Goal: Information Seeking & Learning: Learn about a topic

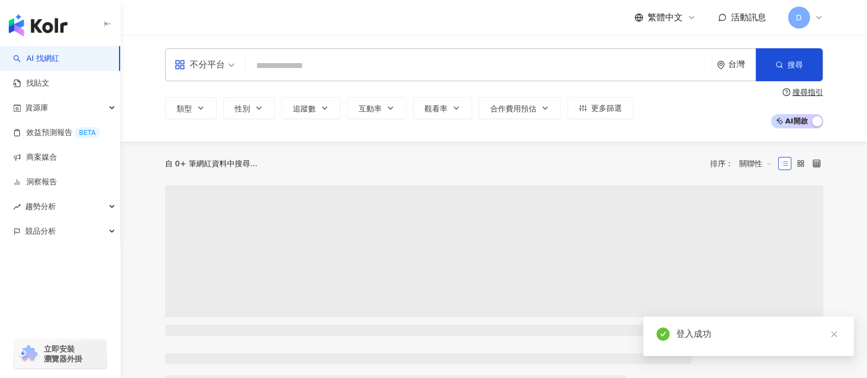
drag, startPoint x: 219, startPoint y: 70, endPoint x: 220, endPoint y: 77, distance: 7.3
click at [219, 70] on div "不分平台" at bounding box center [199, 65] width 50 height 18
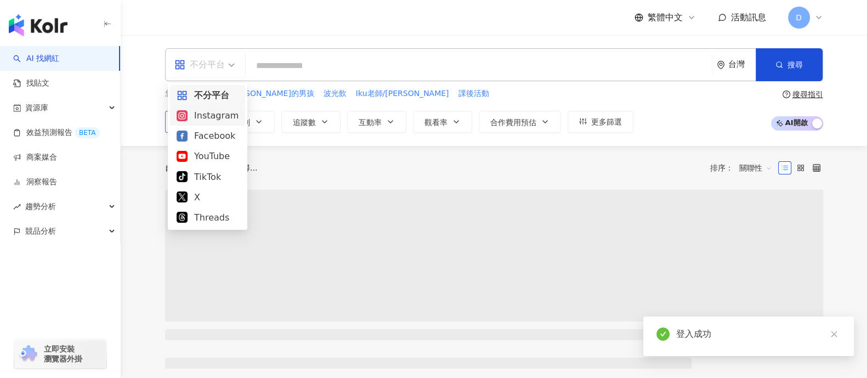
click at [214, 116] on div "Instagram" at bounding box center [208, 116] width 62 height 14
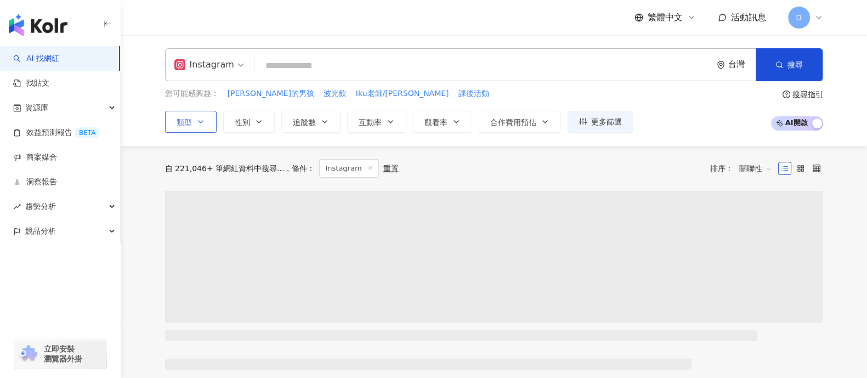
click at [196, 117] on icon "button" at bounding box center [200, 121] width 9 height 9
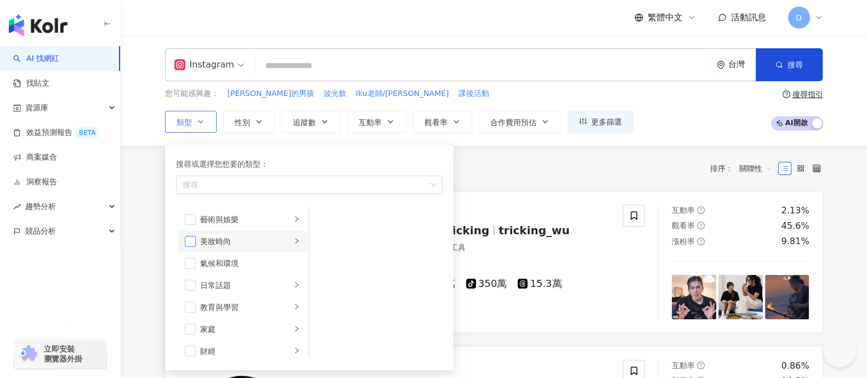
click at [190, 242] on span "button" at bounding box center [190, 241] width 11 height 11
click at [187, 287] on span "button" at bounding box center [190, 285] width 11 height 11
drag, startPoint x: 191, startPoint y: 327, endPoint x: 195, endPoint y: 322, distance: 5.9
click at [191, 327] on span "button" at bounding box center [190, 329] width 11 height 11
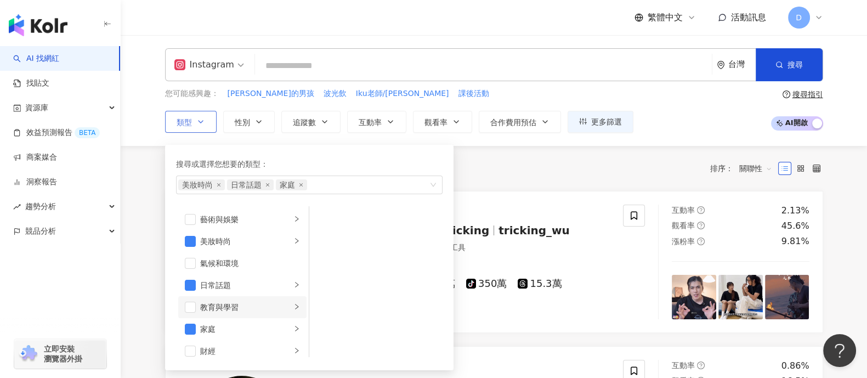
scroll to position [68, 0]
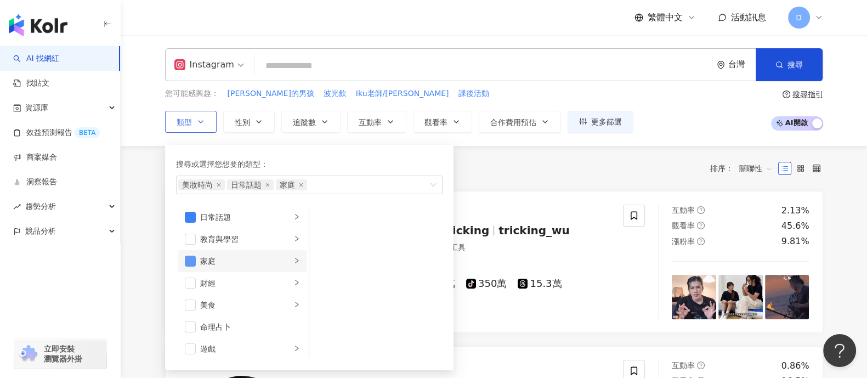
click at [190, 262] on span "button" at bounding box center [190, 261] width 11 height 11
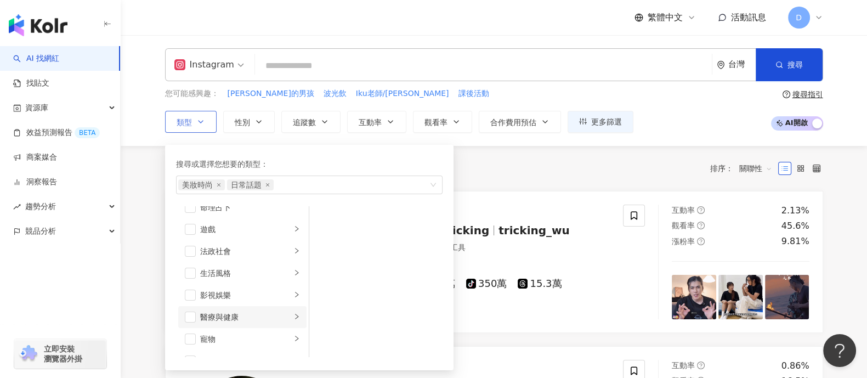
scroll to position [206, 0]
drag, startPoint x: 194, startPoint y: 253, endPoint x: 193, endPoint y: 277, distance: 24.2
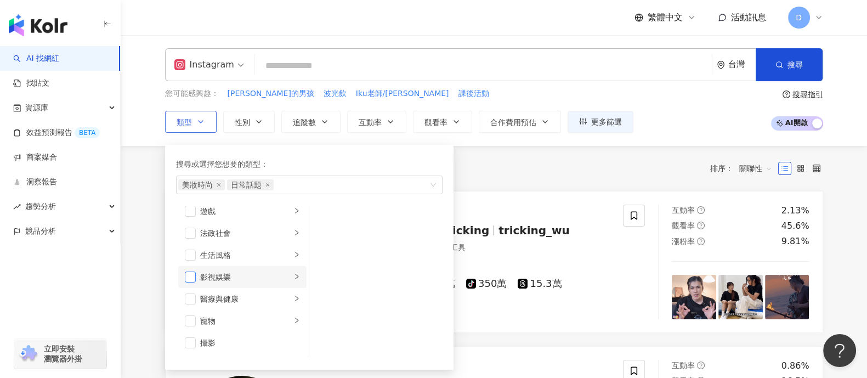
click at [194, 257] on span "button" at bounding box center [190, 254] width 11 height 11
click at [192, 281] on span "button" at bounding box center [190, 276] width 11 height 11
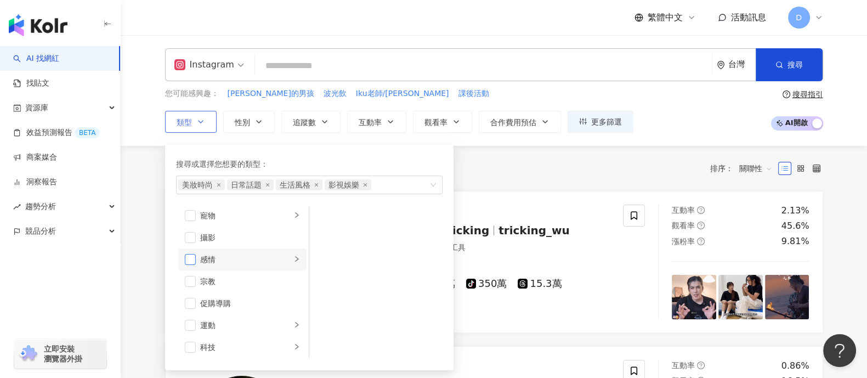
click at [189, 255] on span "button" at bounding box center [190, 259] width 11 height 11
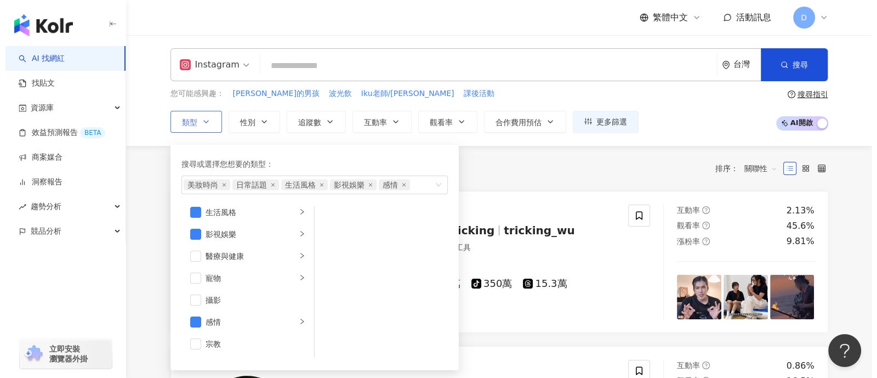
scroll to position [0, 0]
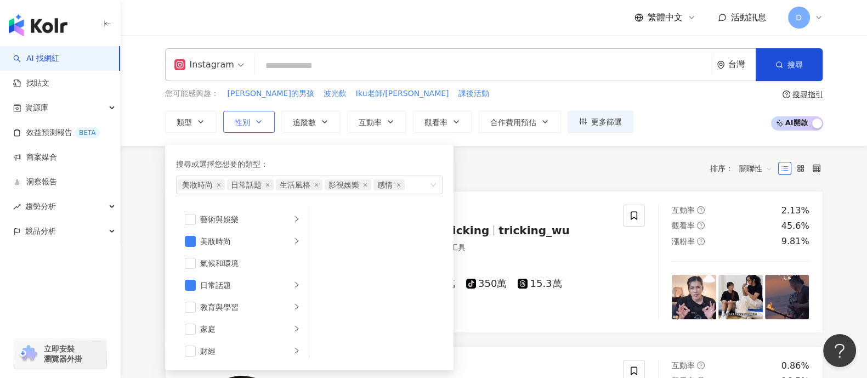
click at [248, 114] on button "性別" at bounding box center [249, 122] width 52 height 22
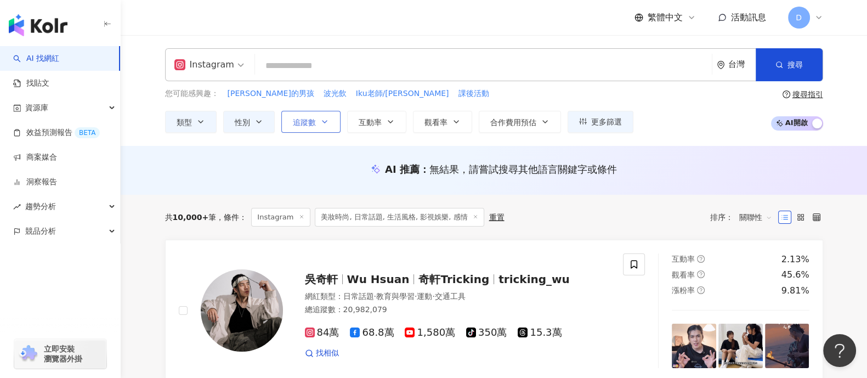
click at [309, 119] on span "追蹤數" at bounding box center [304, 122] width 23 height 9
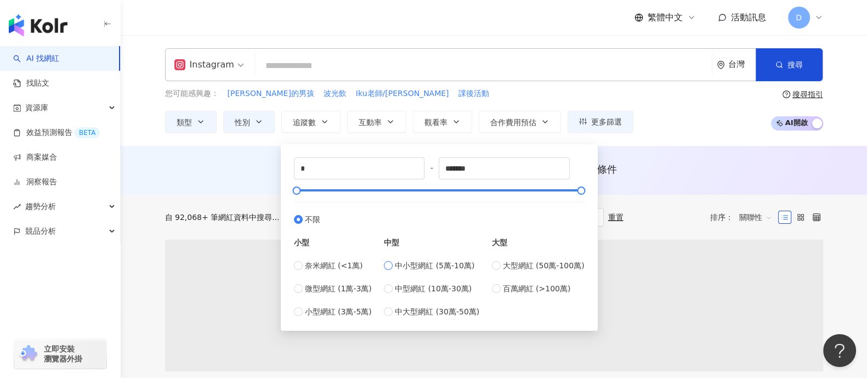
click at [449, 265] on span "中小型網紅 (5萬-10萬)" at bounding box center [435, 265] width 80 height 12
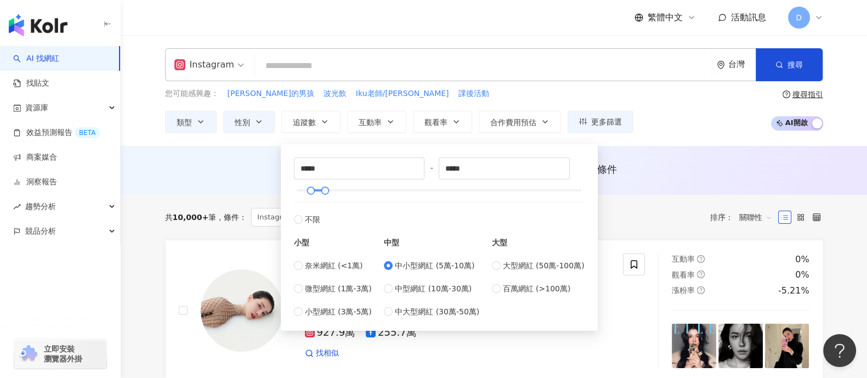
type input "*****"
click at [510, 263] on span "大型網紅 (50萬-100萬)" at bounding box center [544, 265] width 82 height 12
type input "******"
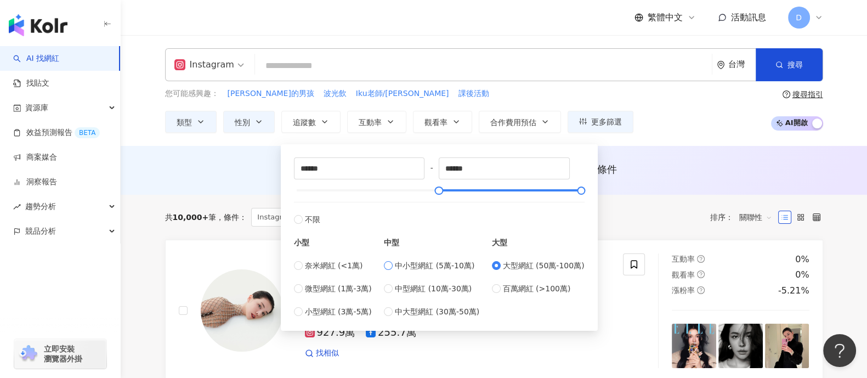
click at [417, 267] on span "中小型網紅 (5萬-10萬)" at bounding box center [435, 265] width 80 height 12
type input "*****"
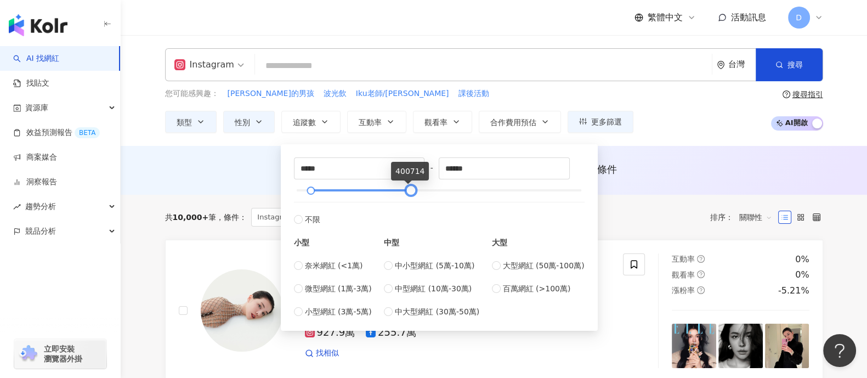
type input "******"
drag, startPoint x: 328, startPoint y: 190, endPoint x: 415, endPoint y: 191, distance: 86.1
click at [413, 191] on div at bounding box center [410, 191] width 6 height 6
click at [387, 119] on icon "button" at bounding box center [390, 121] width 9 height 9
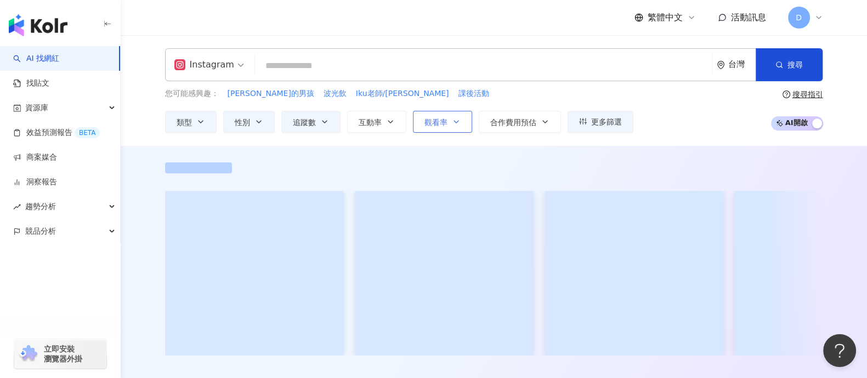
click at [455, 126] on button "觀看率" at bounding box center [442, 122] width 59 height 22
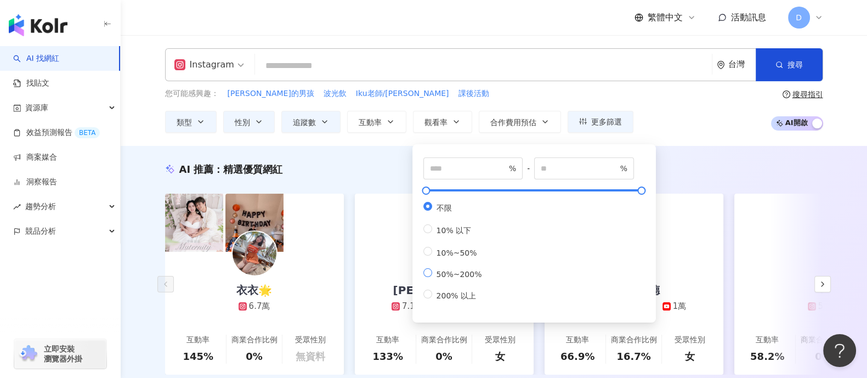
click at [471, 279] on span "50%~200%" at bounding box center [459, 274] width 54 height 9
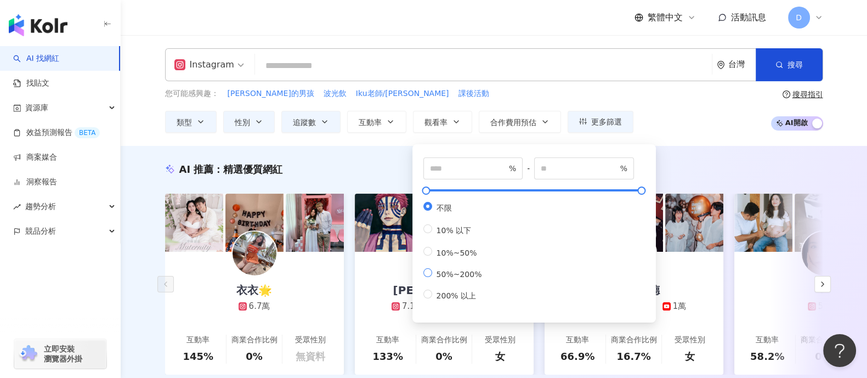
type input "**"
type input "***"
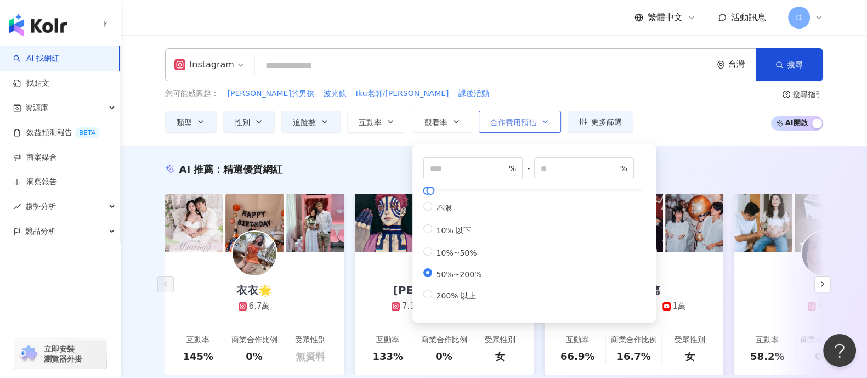
click at [534, 122] on span "合作費用預估" at bounding box center [513, 122] width 46 height 9
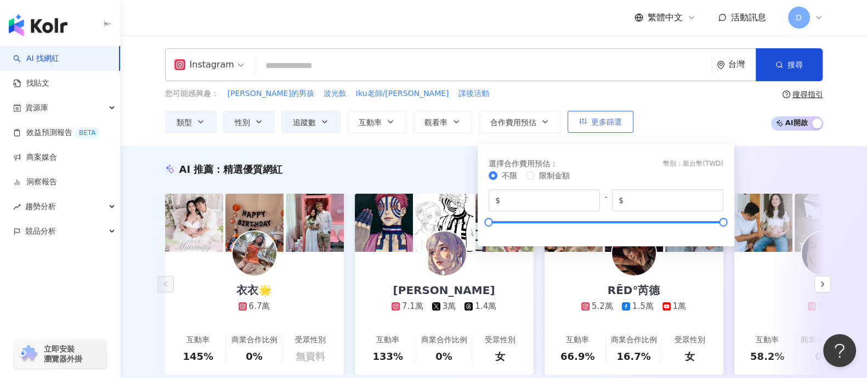
click at [602, 117] on span "更多篩選" at bounding box center [606, 121] width 31 height 9
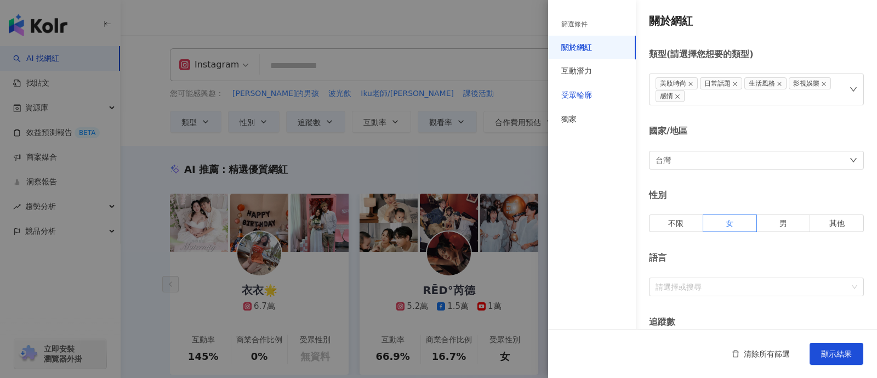
click at [581, 92] on div "受眾輪廓" at bounding box center [576, 95] width 31 height 11
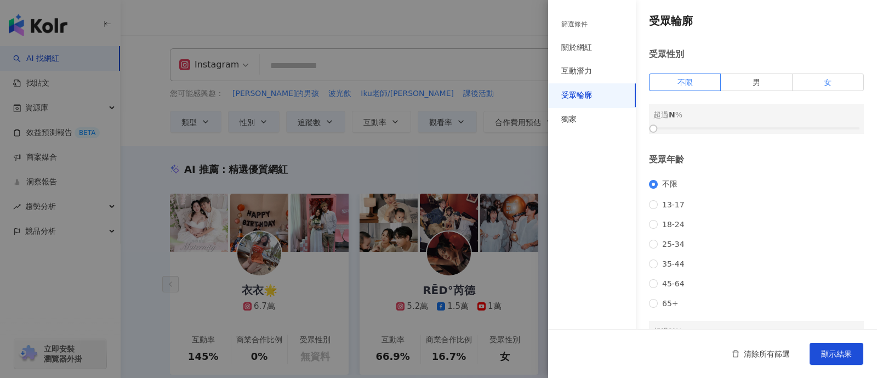
click at [805, 75] on label "女" at bounding box center [828, 82] width 71 height 18
click at [725, 125] on div at bounding box center [757, 128] width 206 height 7
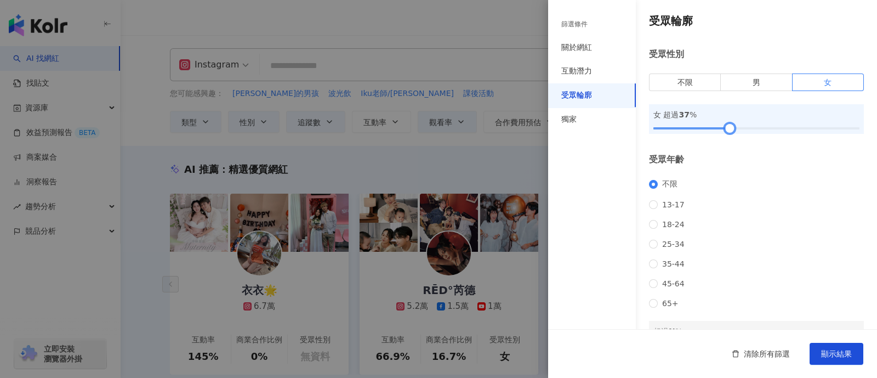
click at [735, 125] on div at bounding box center [757, 128] width 206 height 7
click at [744, 125] on div at bounding box center [757, 128] width 206 height 7
click at [748, 126] on div at bounding box center [748, 129] width 6 height 6
click at [751, 126] on div at bounding box center [757, 128] width 206 height 7
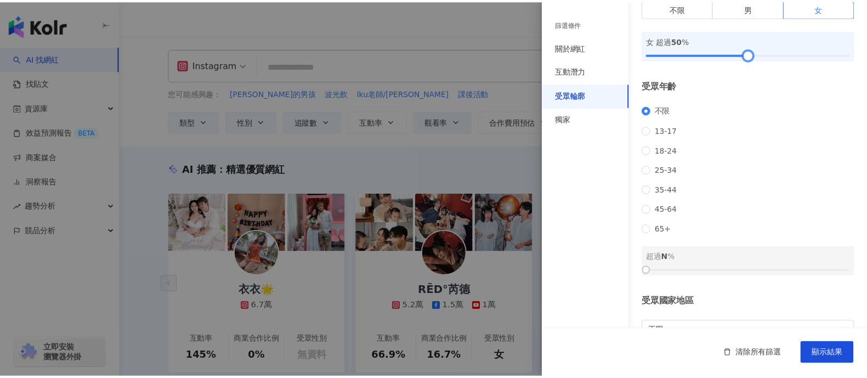
scroll to position [154, 0]
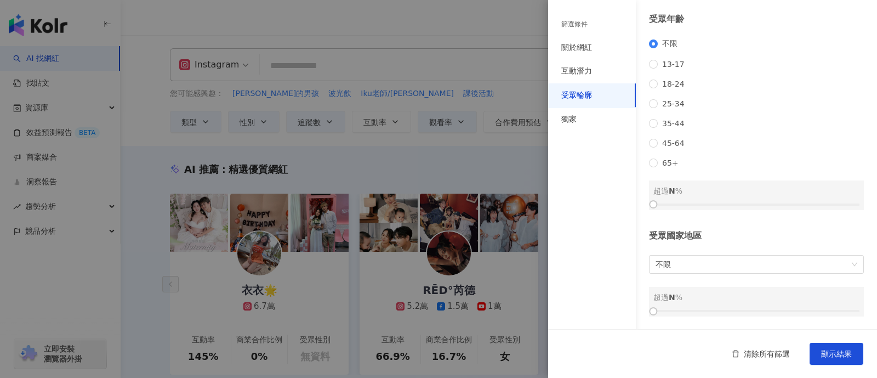
drag, startPoint x: 670, startPoint y: 94, endPoint x: 691, endPoint y: 139, distance: 49.3
click at [671, 99] on span "25-34" at bounding box center [673, 103] width 31 height 9
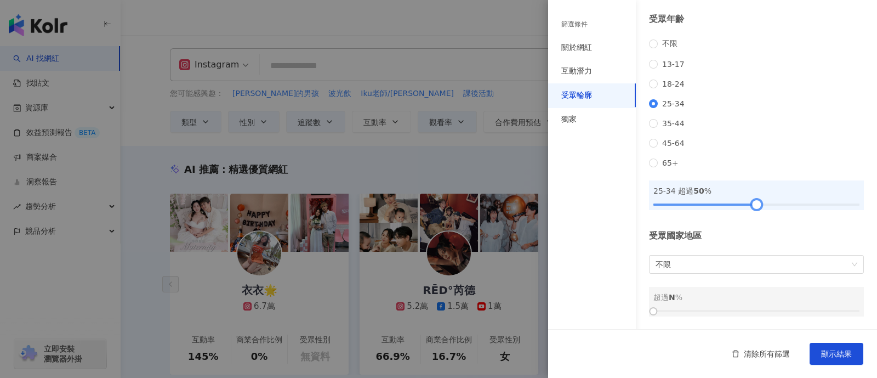
drag, startPoint x: 653, startPoint y: 202, endPoint x: 750, endPoint y: 202, distance: 97.1
click at [753, 202] on div at bounding box center [756, 204] width 6 height 6
click at [861, 353] on button "顯示結果" at bounding box center [837, 354] width 54 height 22
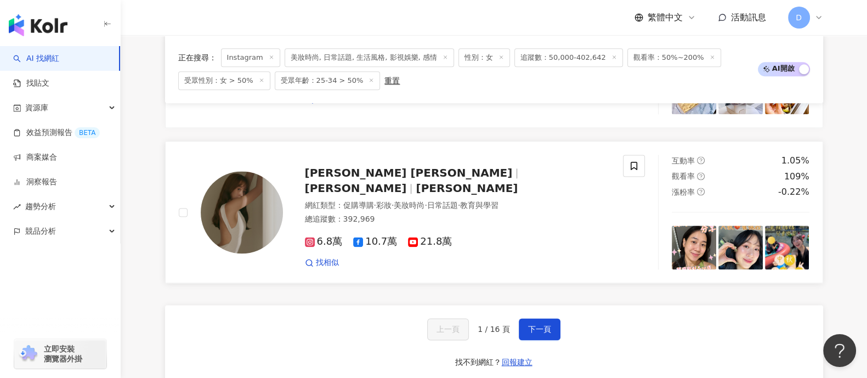
scroll to position [1850, 0]
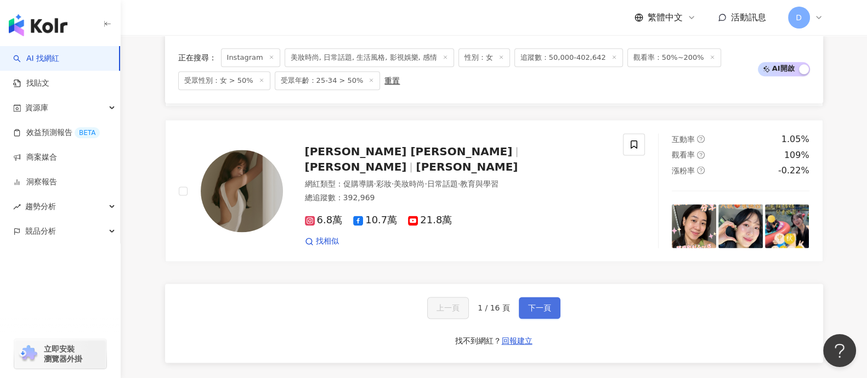
click at [543, 304] on span "下一頁" at bounding box center [539, 307] width 23 height 9
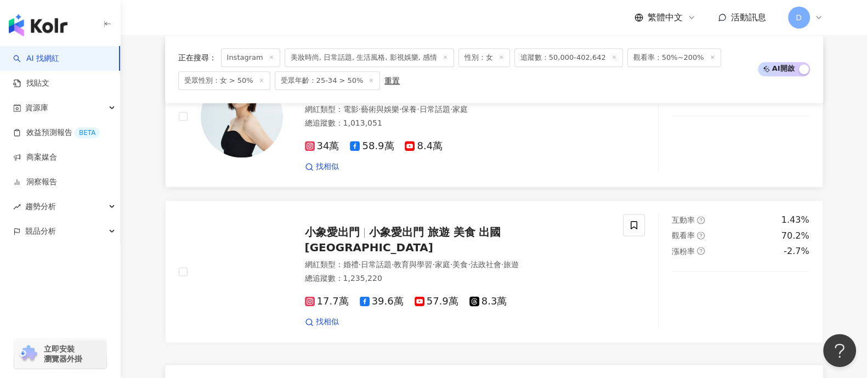
scroll to position [1919, 0]
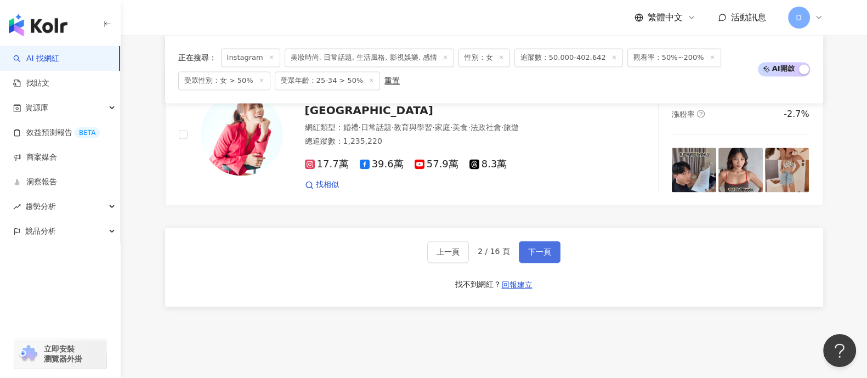
click at [541, 245] on button "下一頁" at bounding box center [540, 252] width 42 height 22
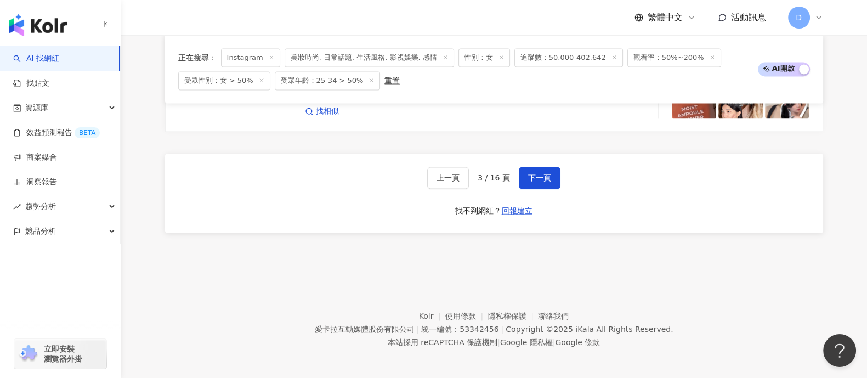
scroll to position [1843, 0]
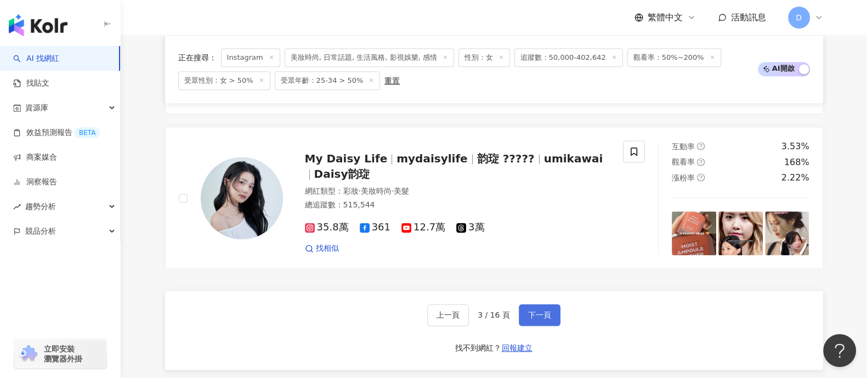
click at [529, 304] on button "下一頁" at bounding box center [540, 315] width 42 height 22
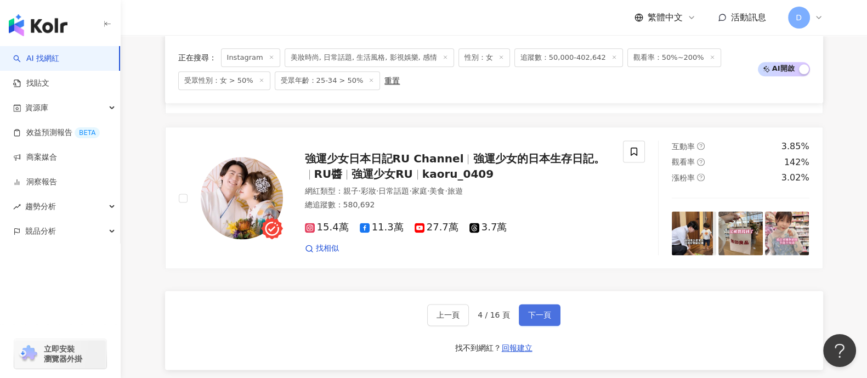
click at [547, 317] on button "下一頁" at bounding box center [540, 315] width 42 height 22
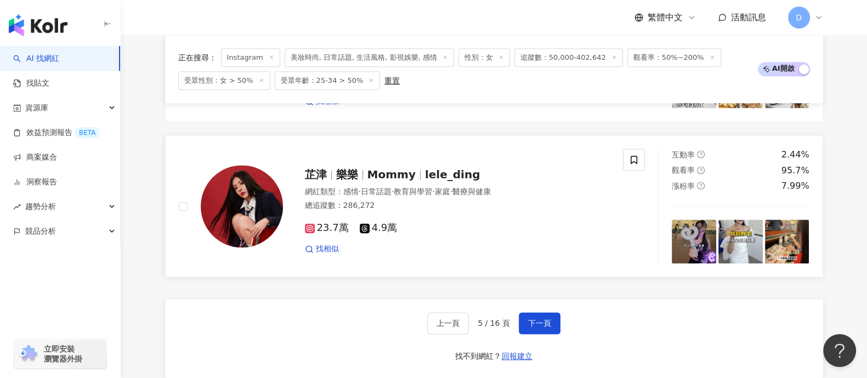
scroll to position [1919, 0]
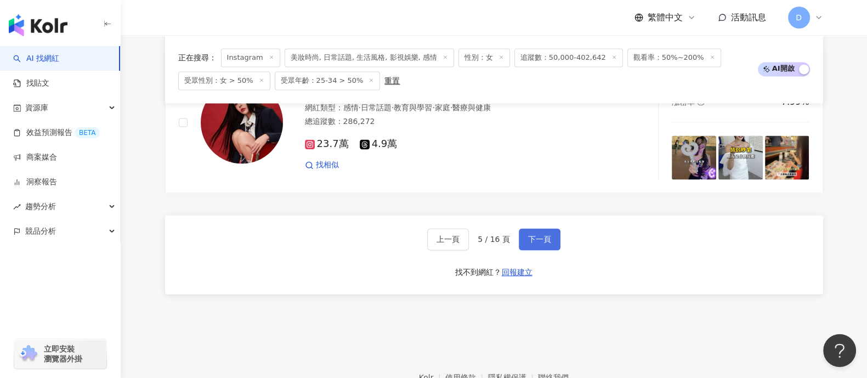
click at [551, 237] on button "下一頁" at bounding box center [540, 239] width 42 height 22
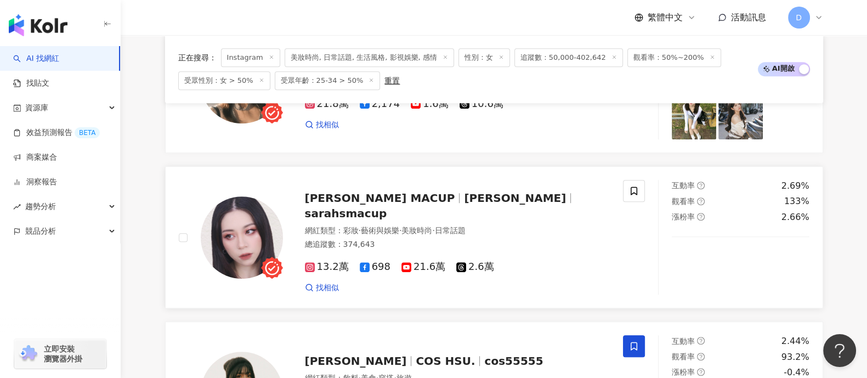
scroll to position [959, 0]
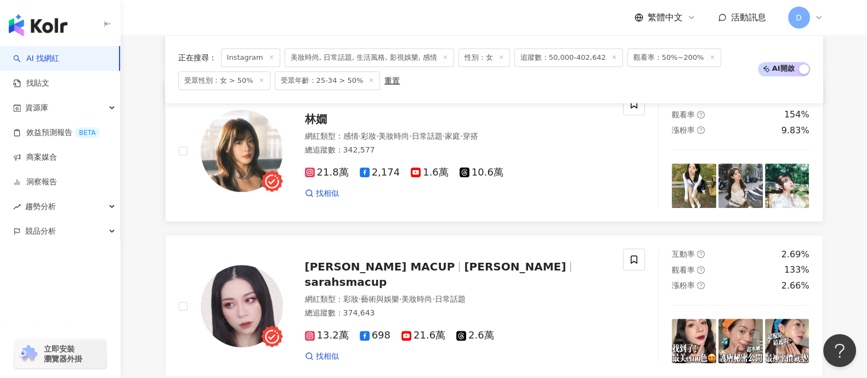
click at [317, 116] on span "林嫺" at bounding box center [316, 118] width 22 height 13
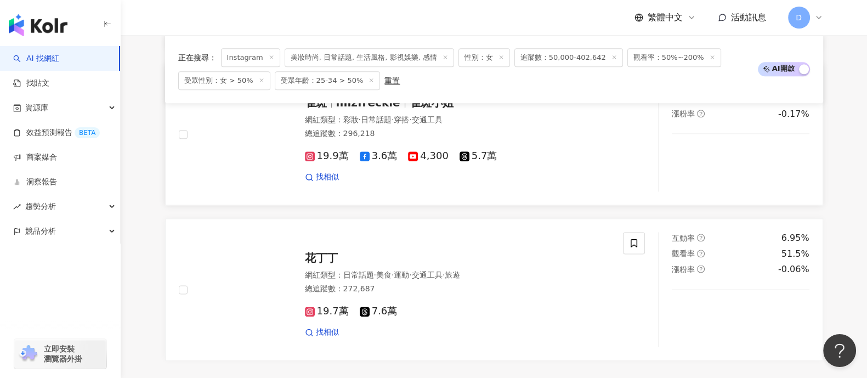
scroll to position [1850, 0]
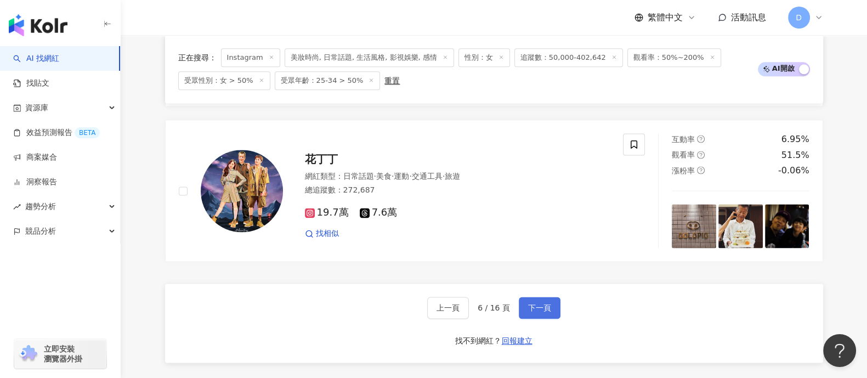
click at [531, 303] on span "下一頁" at bounding box center [539, 307] width 23 height 9
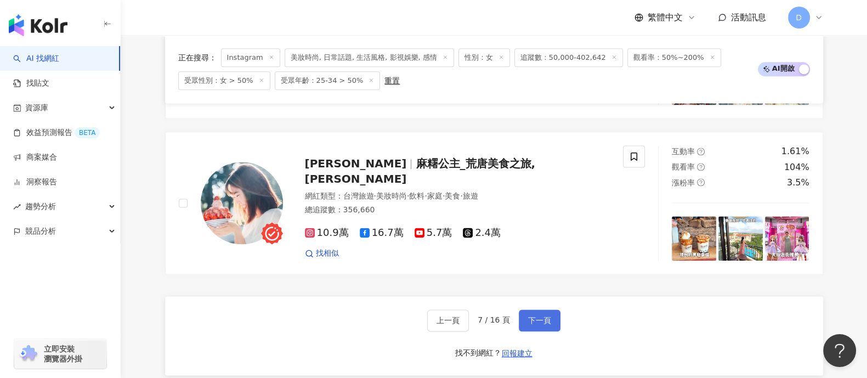
click at [550, 311] on button "下一頁" at bounding box center [540, 320] width 42 height 22
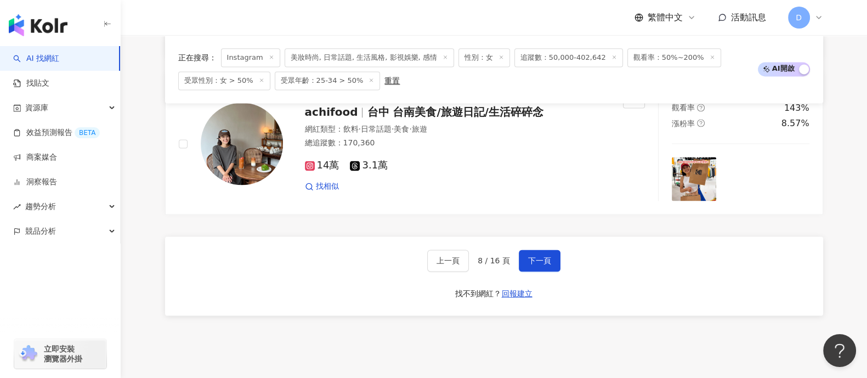
scroll to position [1919, 0]
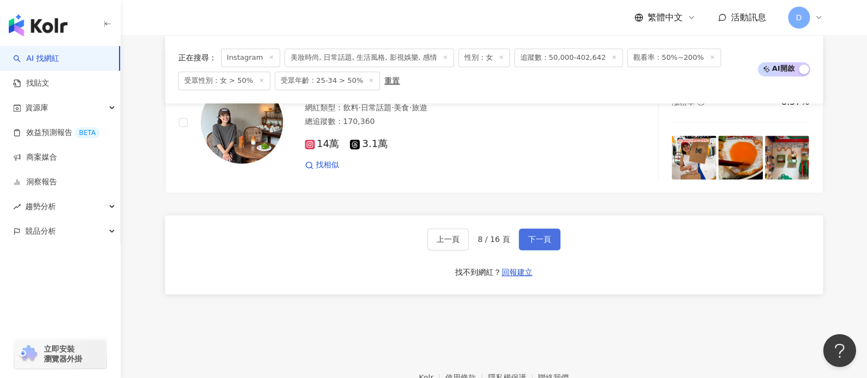
click at [535, 235] on span "下一頁" at bounding box center [539, 239] width 23 height 9
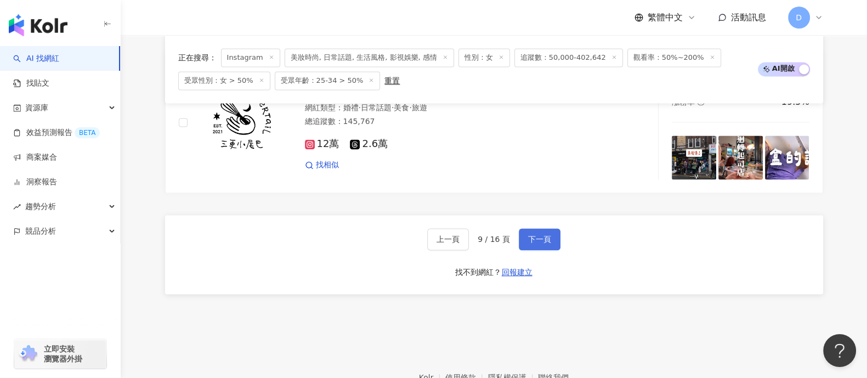
click at [537, 235] on span "下一頁" at bounding box center [539, 239] width 23 height 9
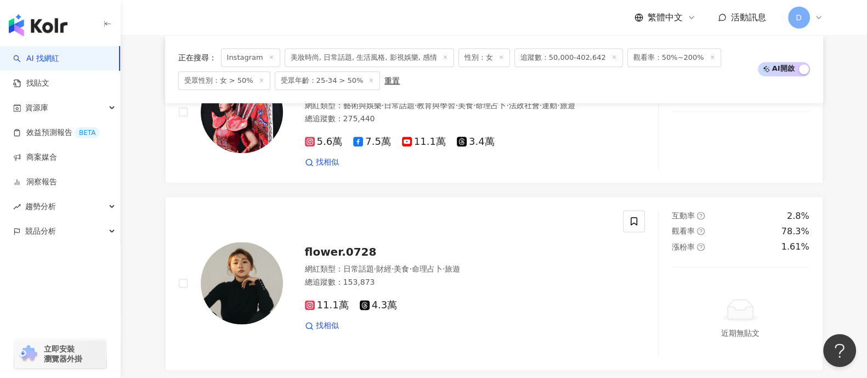
scroll to position [1850, 0]
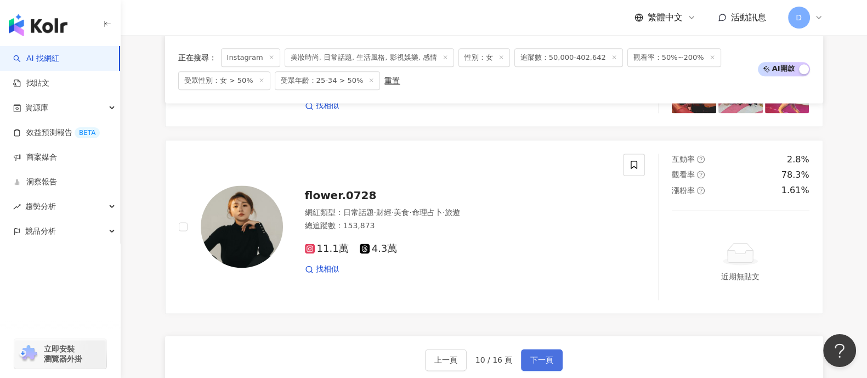
click at [551, 349] on button "下一頁" at bounding box center [542, 360] width 42 height 22
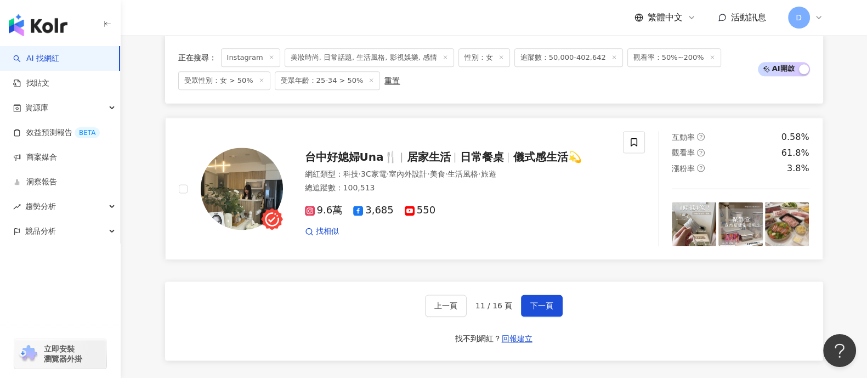
scroll to position [1919, 0]
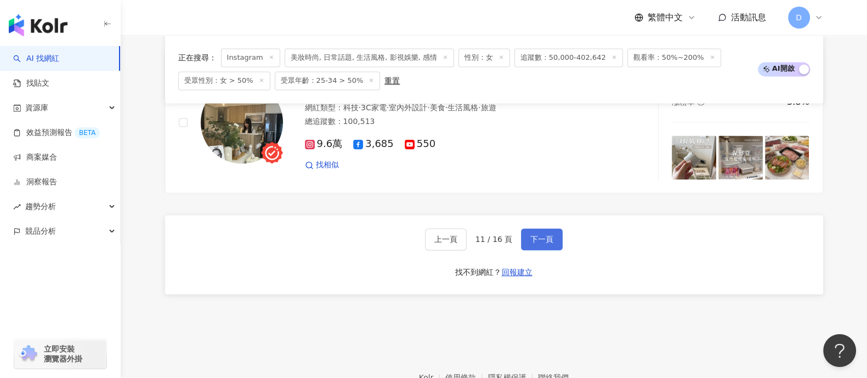
click at [558, 233] on button "下一頁" at bounding box center [542, 239] width 42 height 22
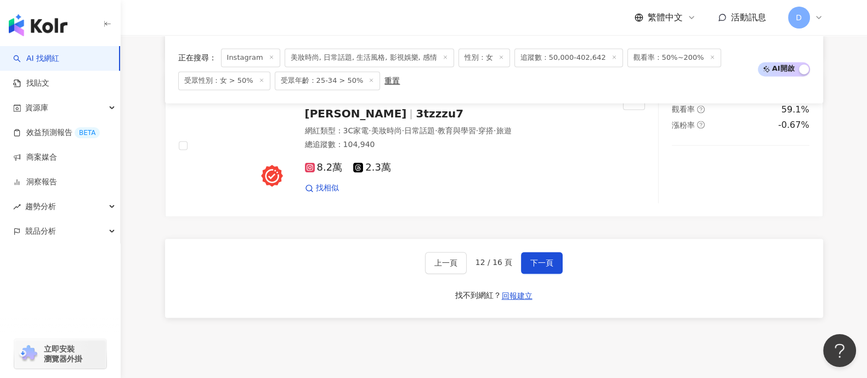
scroll to position [1980, 0]
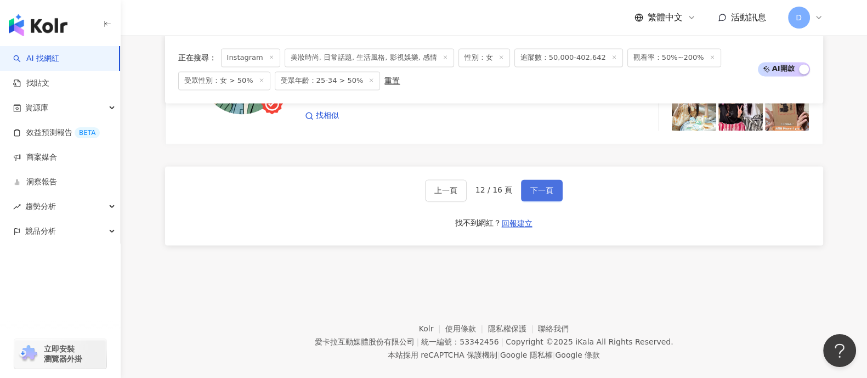
click at [540, 186] on span "下一頁" at bounding box center [541, 190] width 23 height 9
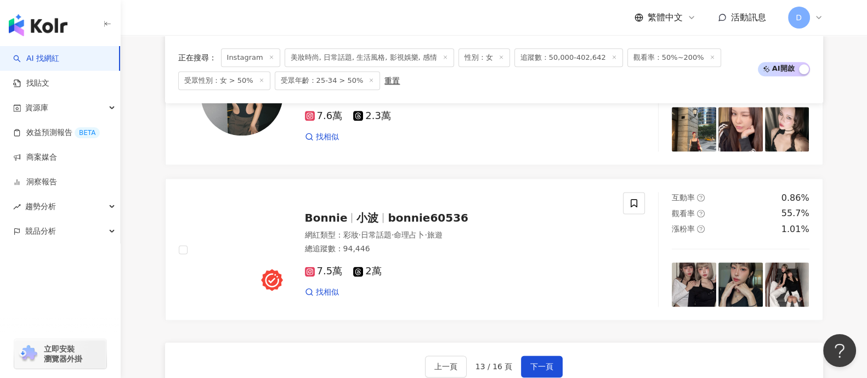
scroll to position [1868, 0]
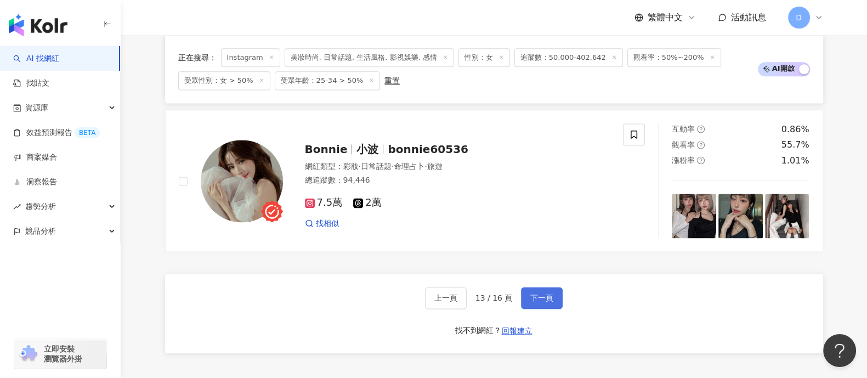
click at [537, 293] on span "下一頁" at bounding box center [541, 297] width 23 height 9
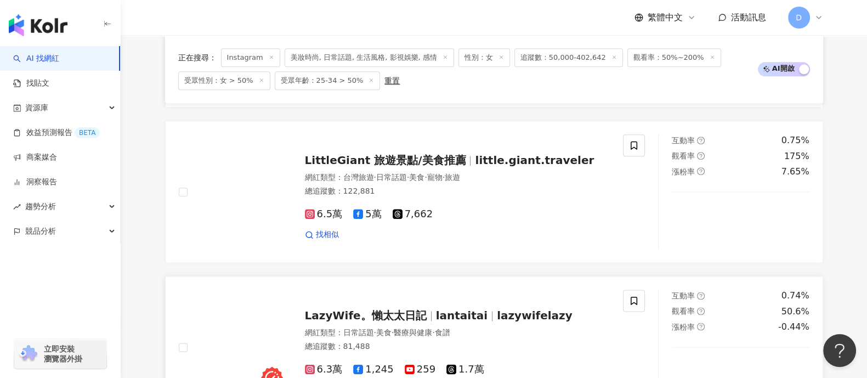
scroll to position [1911, 0]
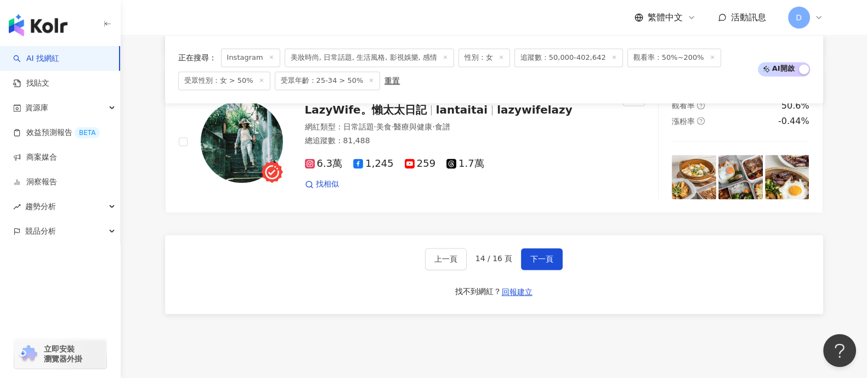
drag, startPoint x: 529, startPoint y: 243, endPoint x: 575, endPoint y: 224, distance: 49.2
click at [531, 254] on span "下一頁" at bounding box center [541, 258] width 23 height 9
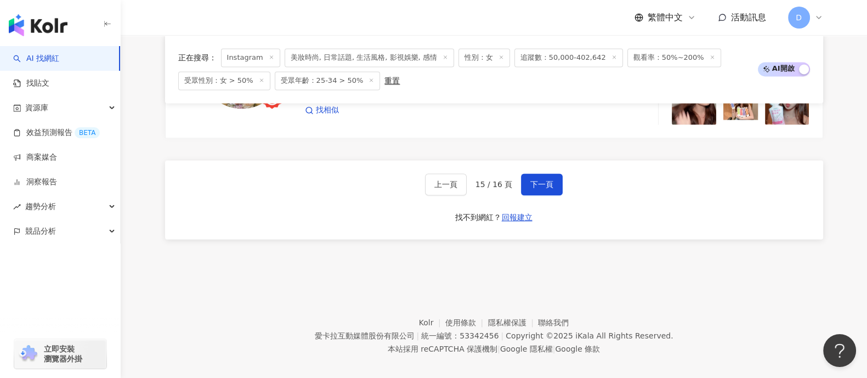
scroll to position [1980, 0]
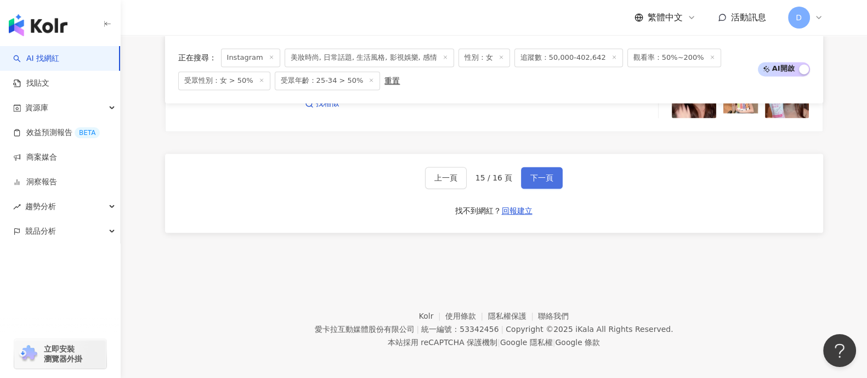
click at [544, 167] on button "下一頁" at bounding box center [542, 178] width 42 height 22
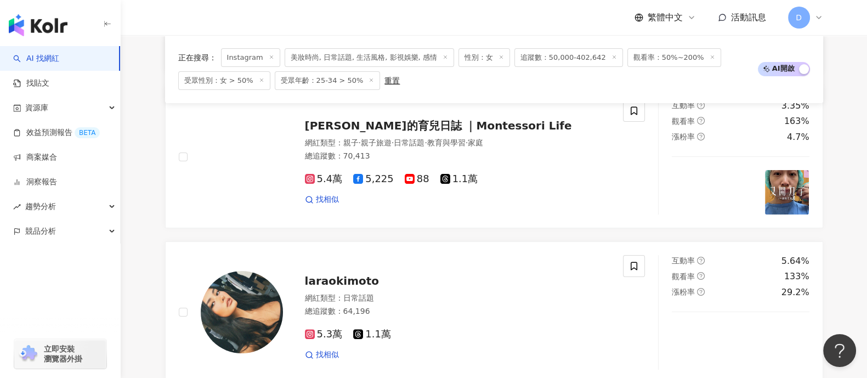
scroll to position [0, 0]
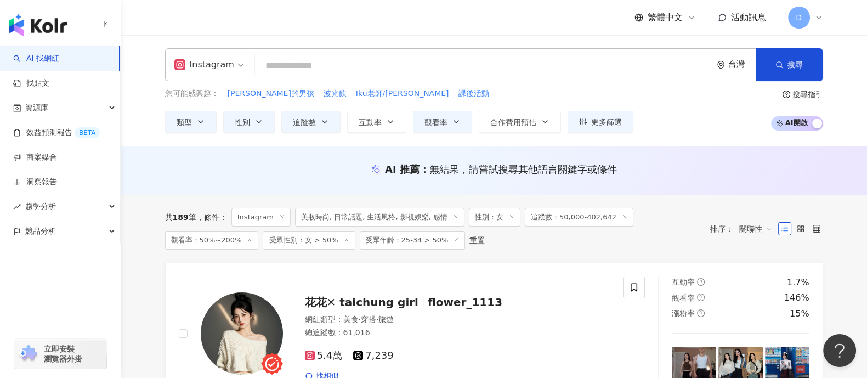
click at [302, 60] on input "search" at bounding box center [483, 65] width 448 height 21
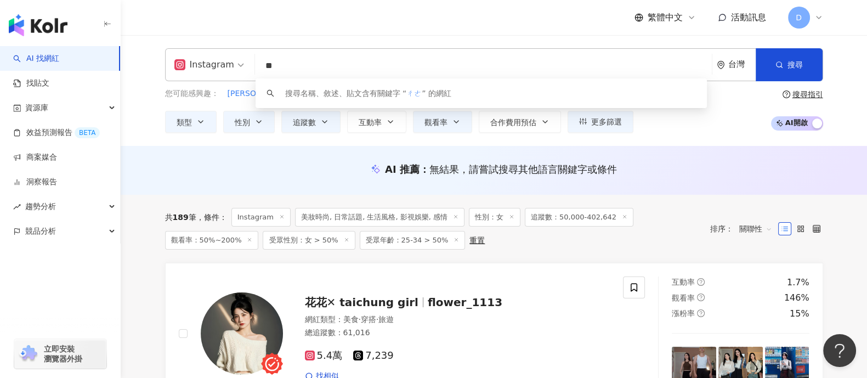
type input "**"
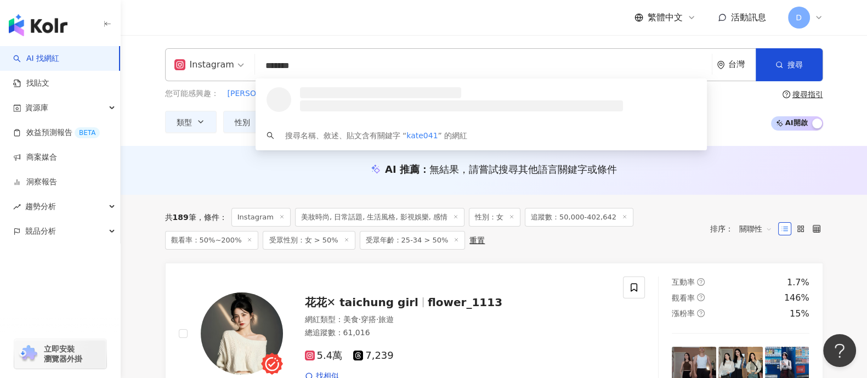
type input "********"
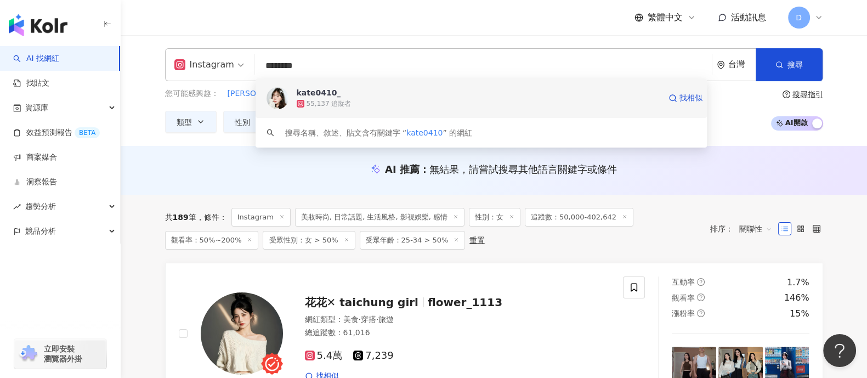
click at [350, 105] on div "55,137 追蹤者" at bounding box center [479, 103] width 364 height 11
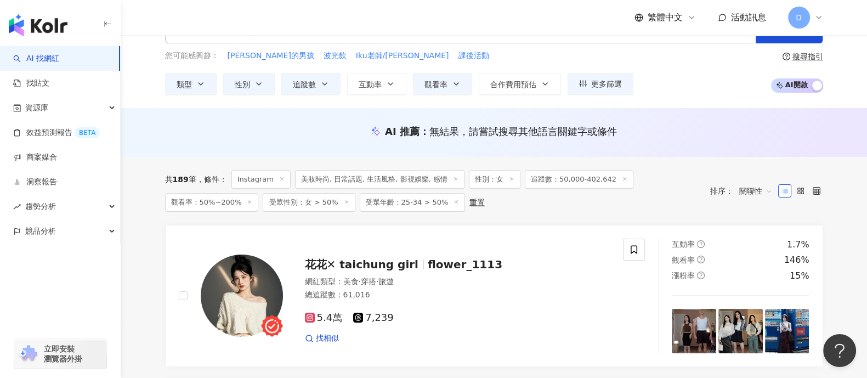
scroll to position [68, 0]
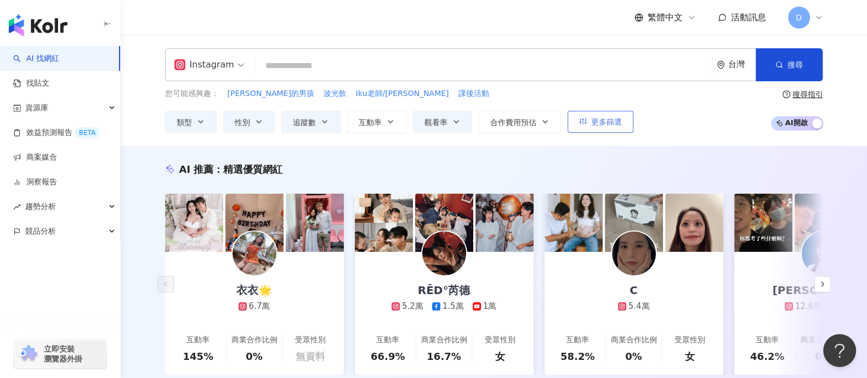
click at [598, 126] on span "更多篩選" at bounding box center [606, 121] width 31 height 9
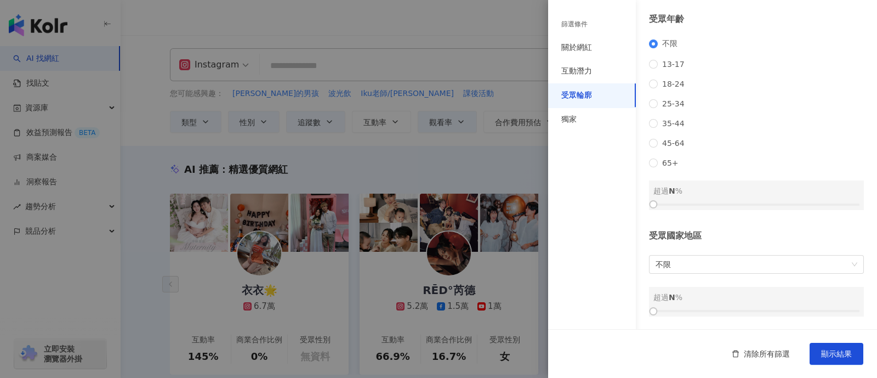
drag, startPoint x: 674, startPoint y: 92, endPoint x: 683, endPoint y: 103, distance: 14.0
click at [674, 99] on span "25-34" at bounding box center [673, 103] width 31 height 9
click at [710, 201] on div at bounding box center [757, 204] width 206 height 7
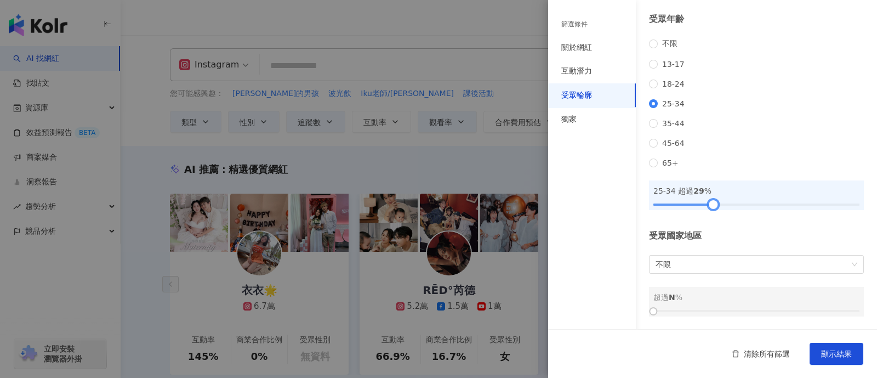
click at [722, 201] on div at bounding box center [757, 204] width 206 height 7
click at [730, 201] on div at bounding box center [757, 204] width 206 height 7
click at [735, 201] on div at bounding box center [734, 204] width 6 height 6
click at [741, 202] on div at bounding box center [757, 204] width 206 height 7
click at [844, 349] on span "顯示結果" at bounding box center [836, 353] width 31 height 9
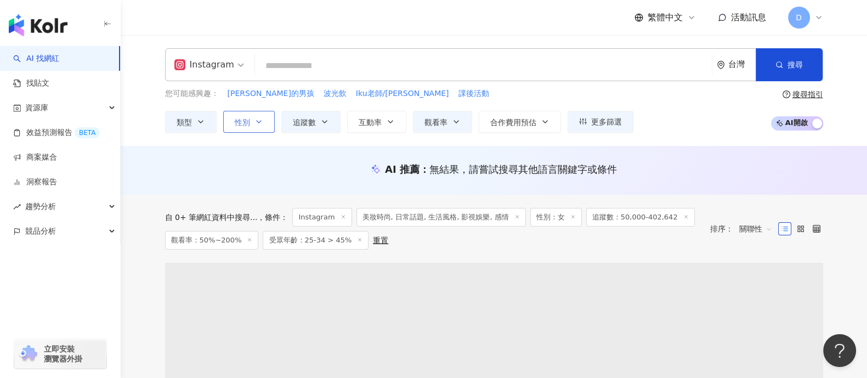
click at [245, 118] on span "性別" at bounding box center [242, 122] width 15 height 9
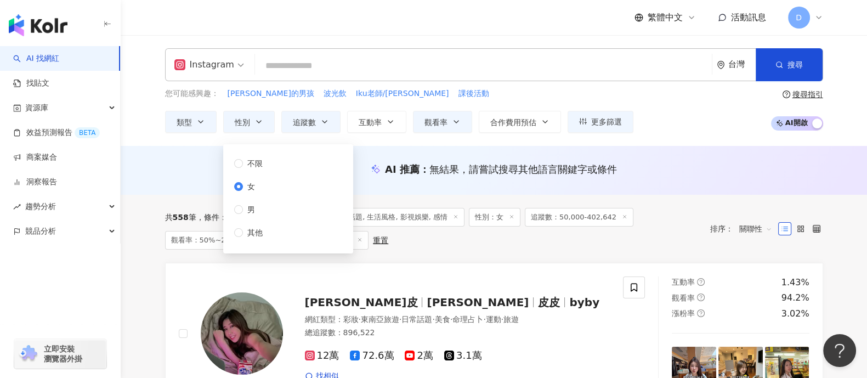
click at [213, 157] on div "AI 推薦 ： 無結果，請嘗試搜尋其他語言關鍵字或條件" at bounding box center [494, 170] width 746 height 49
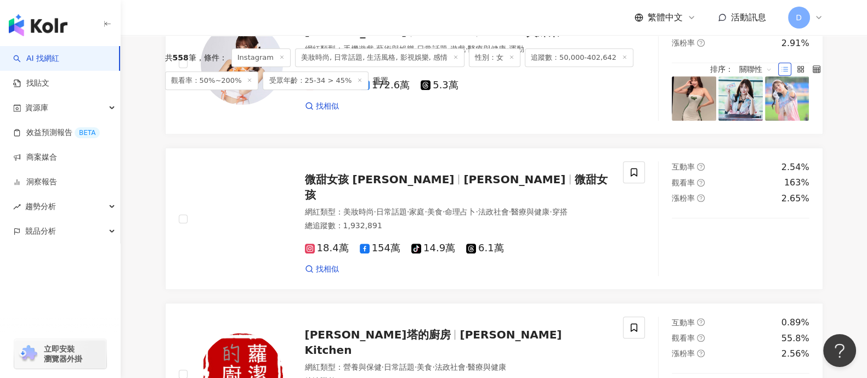
scroll to position [1980, 0]
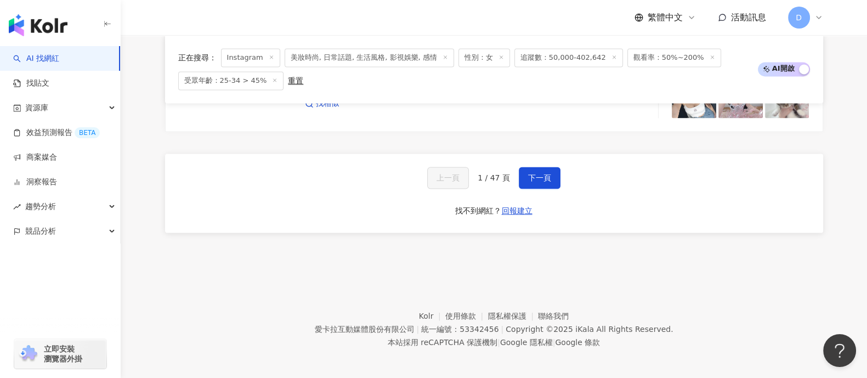
click at [535, 159] on div "上一頁 1 / 47 頁 下一頁 找不到網紅？ 回報建立" at bounding box center [494, 193] width 658 height 79
click at [534, 167] on button "下一頁" at bounding box center [540, 178] width 42 height 22
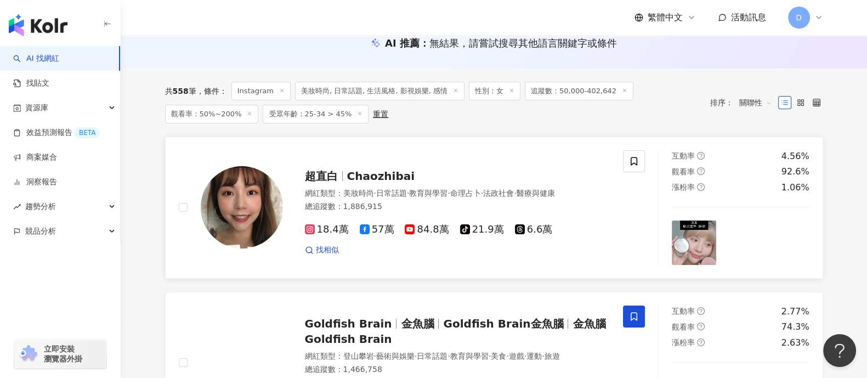
scroll to position [0, 0]
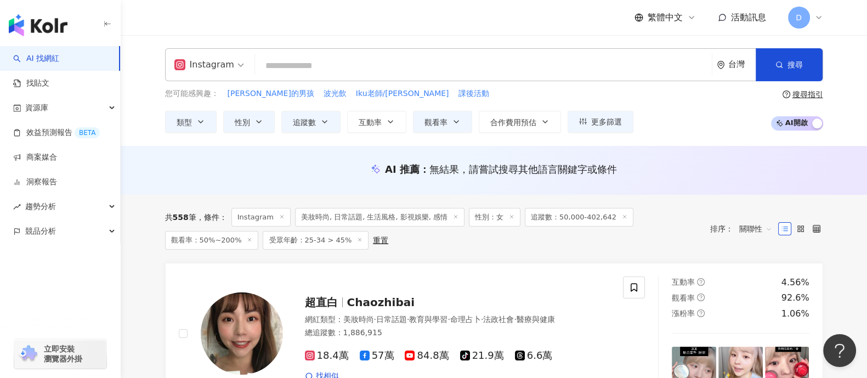
click at [335, 70] on input "search" at bounding box center [483, 65] width 448 height 21
click at [362, 67] on input "search" at bounding box center [483, 65] width 448 height 21
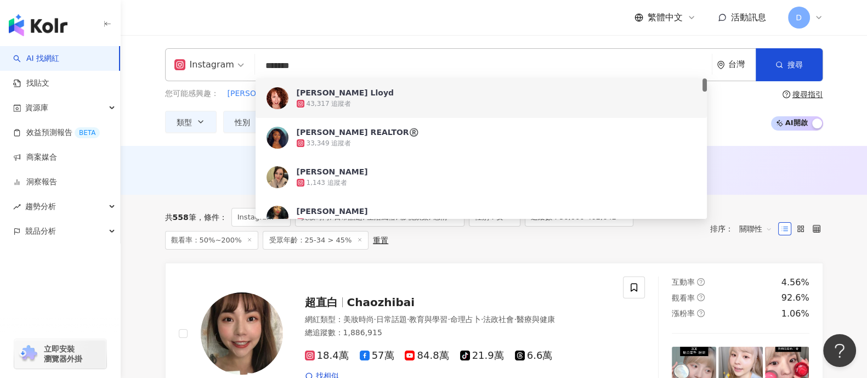
click at [273, 68] on input "*******" at bounding box center [483, 65] width 448 height 21
type input "******"
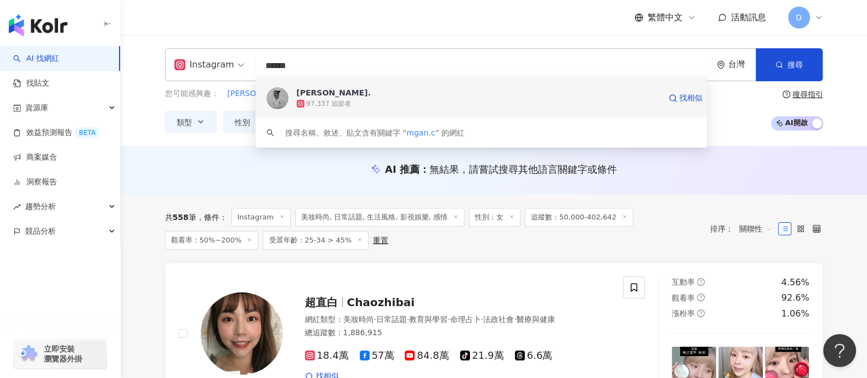
click at [367, 96] on span "Megan." at bounding box center [479, 92] width 364 height 11
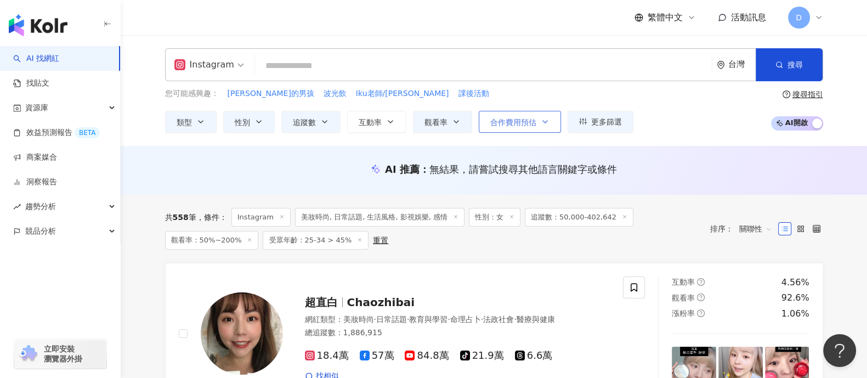
click at [529, 124] on span "合作費用預估" at bounding box center [513, 122] width 46 height 9
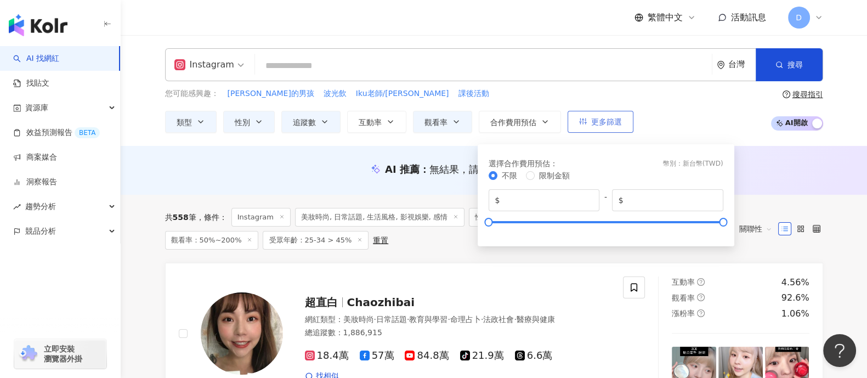
click at [586, 120] on button "更多篩選" at bounding box center [601, 122] width 66 height 22
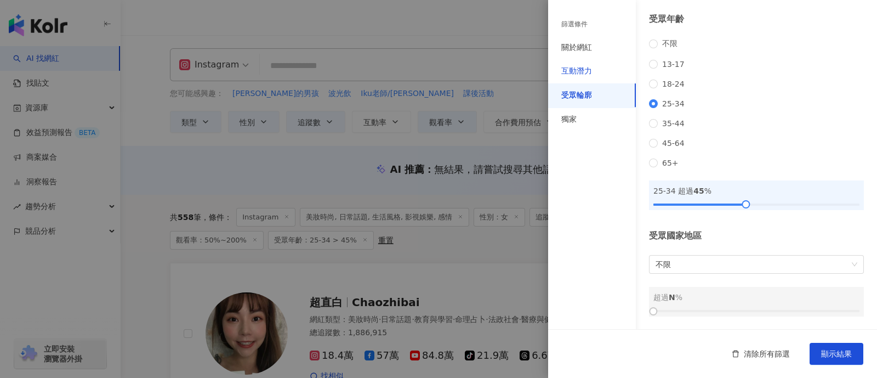
click at [577, 68] on div "互動潛力" at bounding box center [576, 71] width 31 height 11
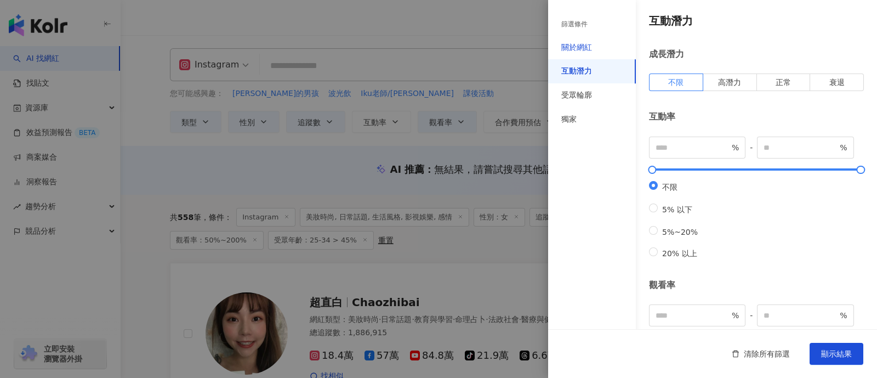
click at [583, 49] on div "關於網紅" at bounding box center [576, 47] width 31 height 11
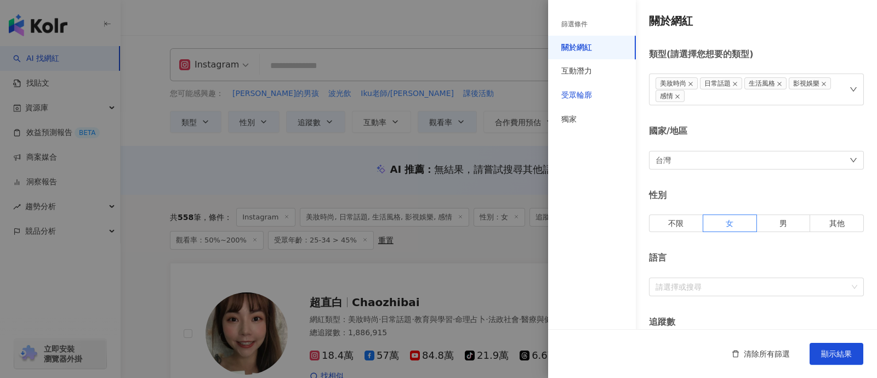
click at [581, 90] on div "受眾輪廓" at bounding box center [576, 95] width 31 height 11
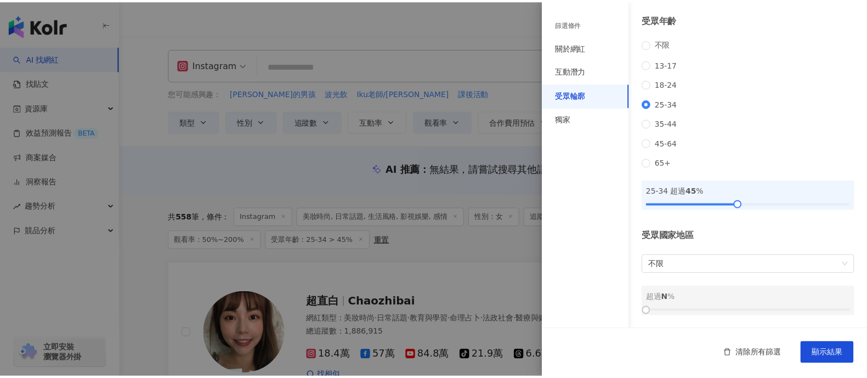
scroll to position [154, 0]
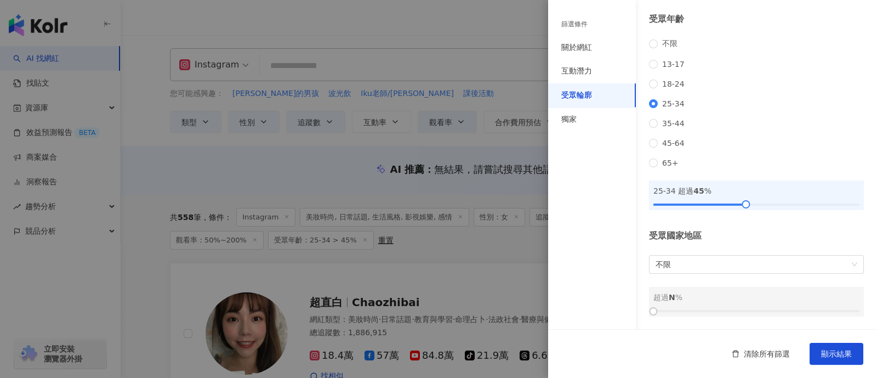
drag, startPoint x: 838, startPoint y: 347, endPoint x: 822, endPoint y: 342, distance: 16.8
click at [838, 349] on span "顯示結果" at bounding box center [836, 353] width 31 height 9
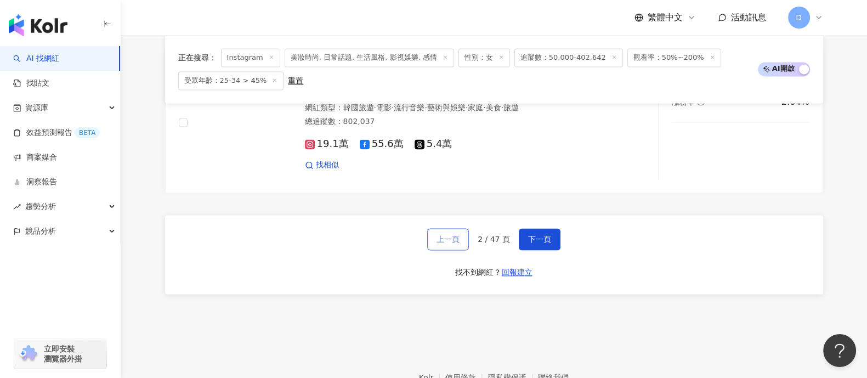
scroll to position [1987, 0]
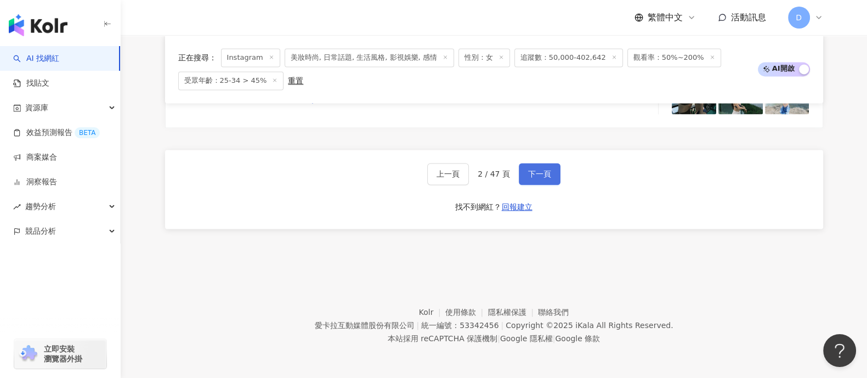
click at [547, 172] on span "下一頁" at bounding box center [539, 173] width 23 height 9
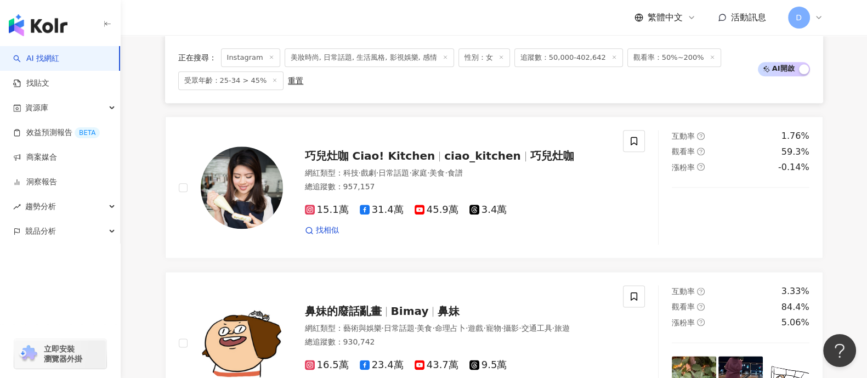
scroll to position [1980, 0]
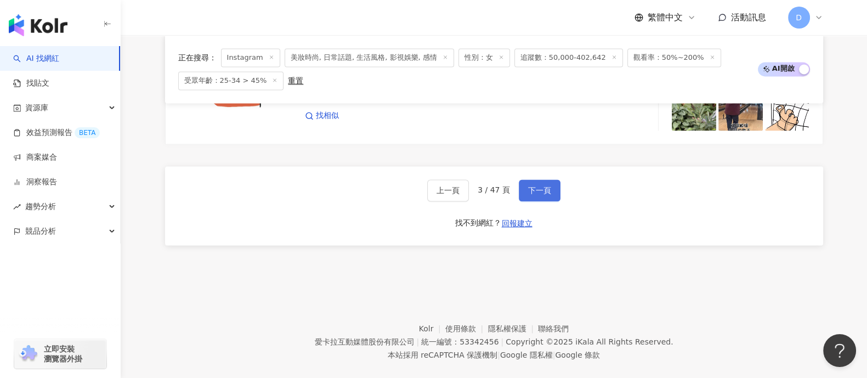
click at [538, 186] on span "下一頁" at bounding box center [539, 190] width 23 height 9
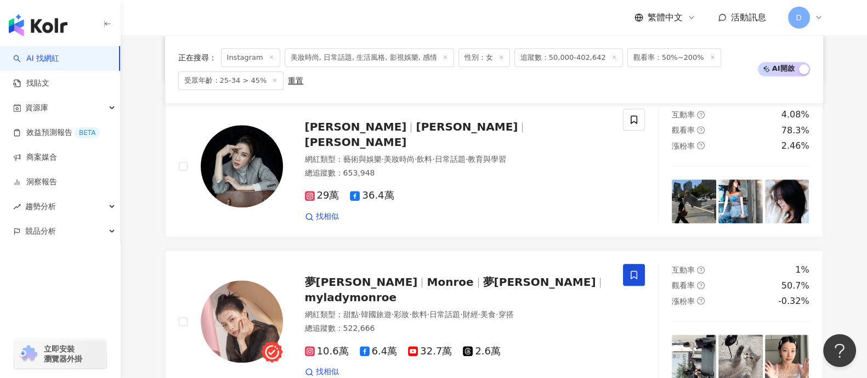
scroll to position [1713, 0]
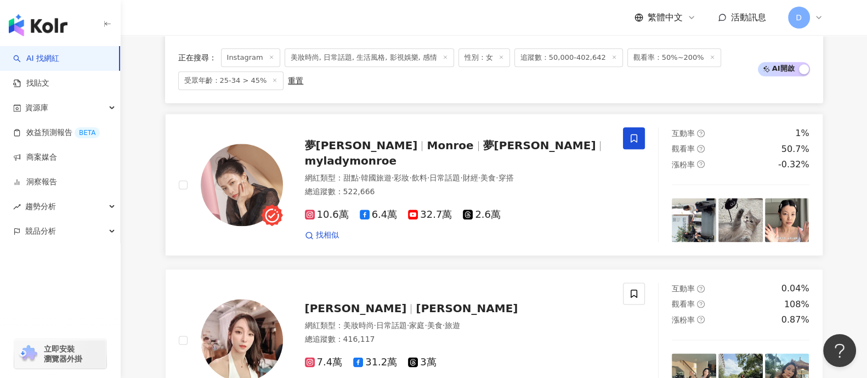
click at [324, 209] on span "10.6萬" at bounding box center [327, 215] width 44 height 12
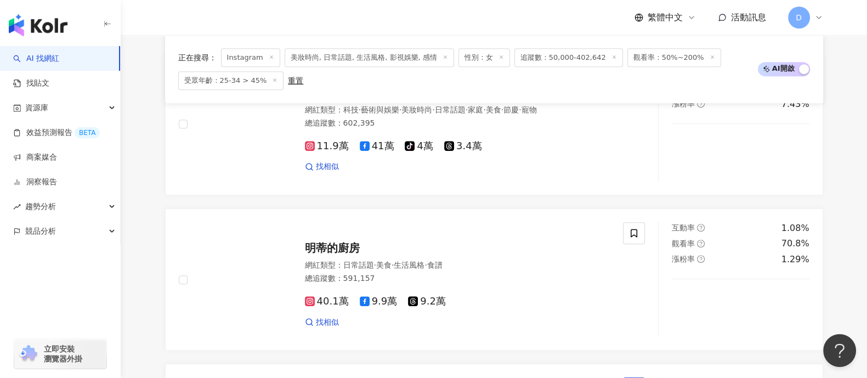
scroll to position [0, 0]
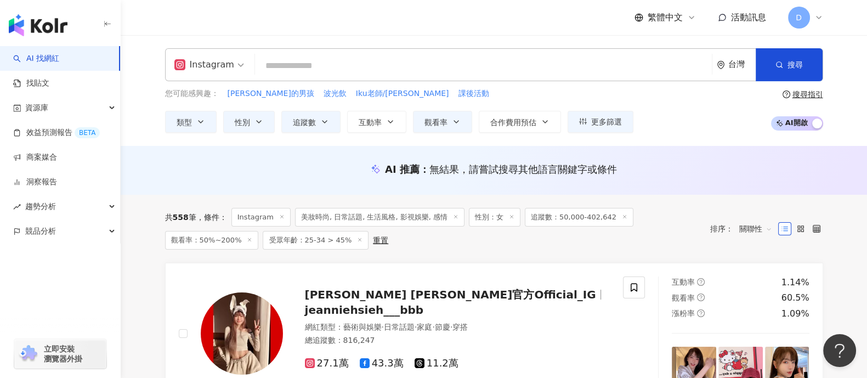
click at [293, 75] on input "search" at bounding box center [483, 65] width 448 height 21
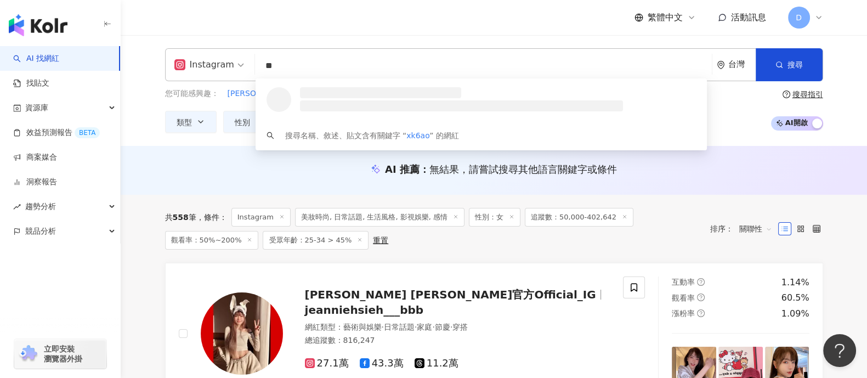
type input "*"
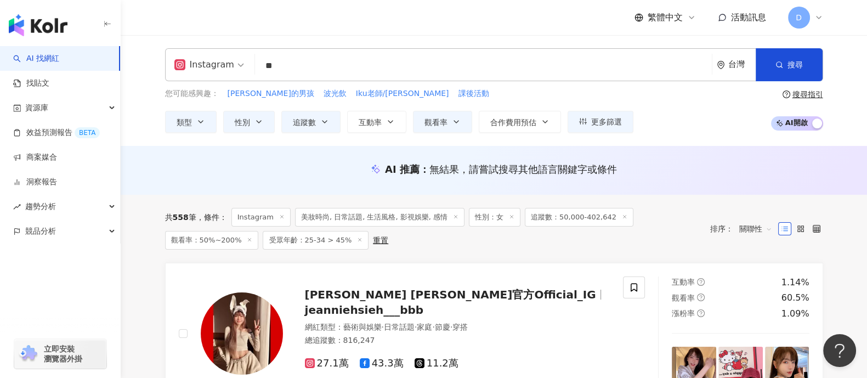
type input "*"
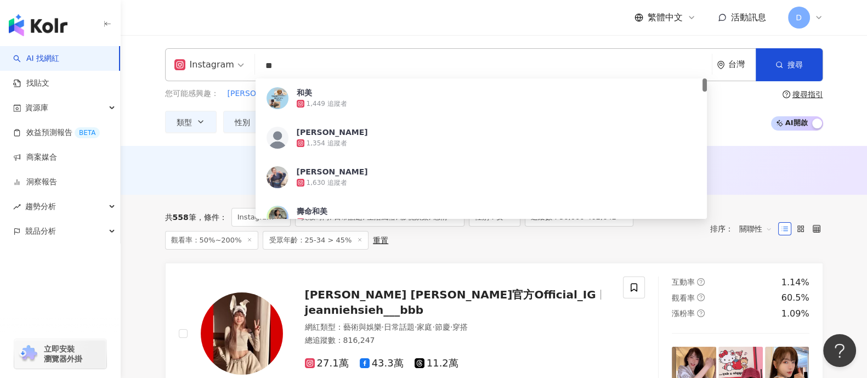
click at [312, 72] on input "**" at bounding box center [483, 65] width 448 height 21
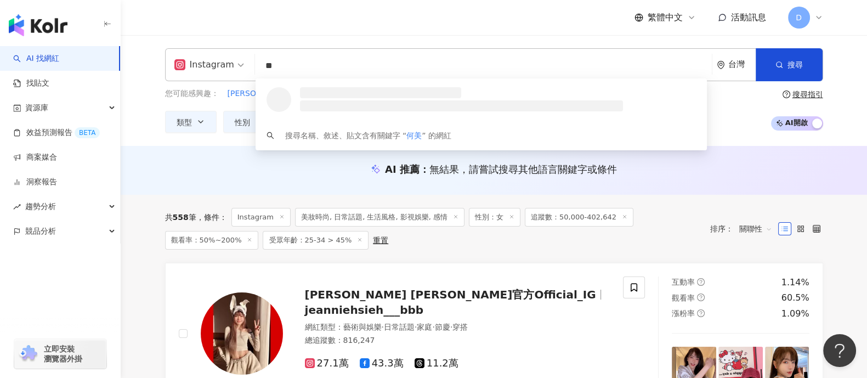
type input "*"
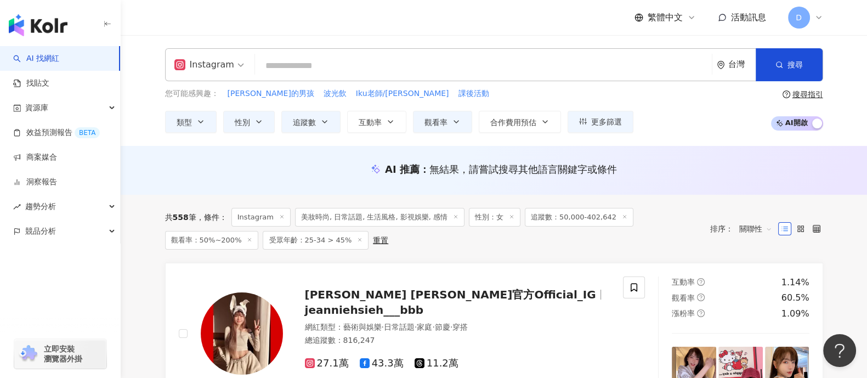
paste input "**********"
type input "**********"
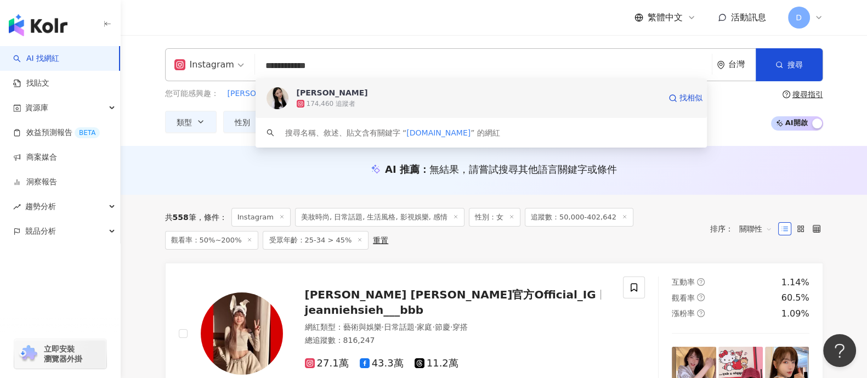
click at [374, 100] on div "174,460 追蹤者" at bounding box center [479, 103] width 364 height 11
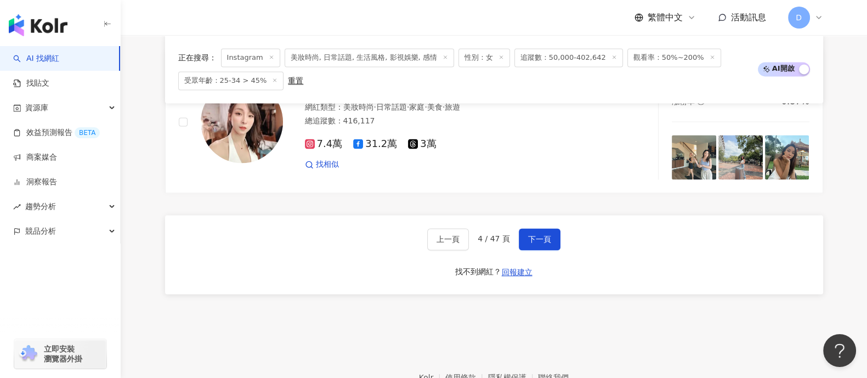
scroll to position [1987, 0]
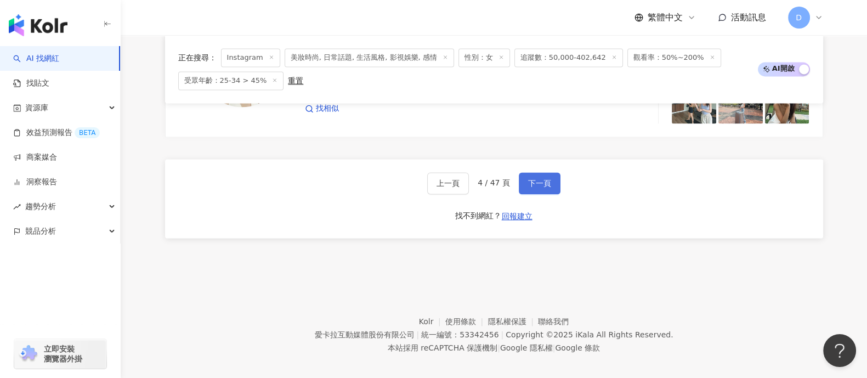
click at [538, 179] on button "下一頁" at bounding box center [540, 183] width 42 height 22
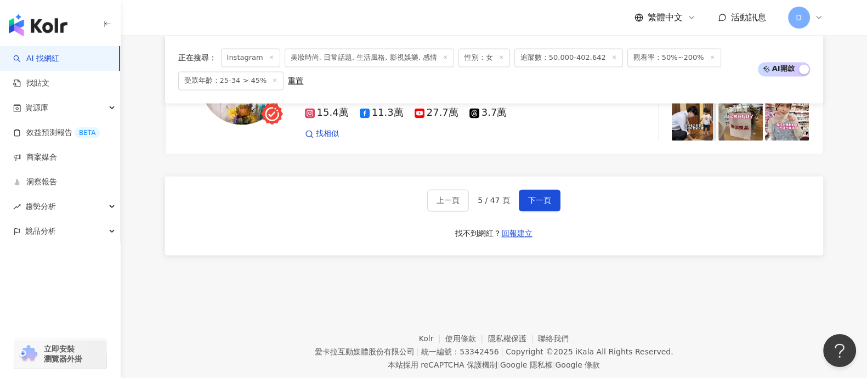
scroll to position [1980, 0]
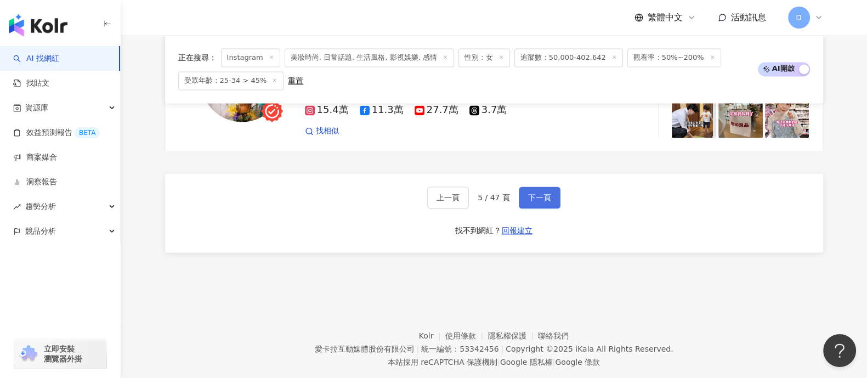
click at [542, 186] on button "下一頁" at bounding box center [540, 197] width 42 height 22
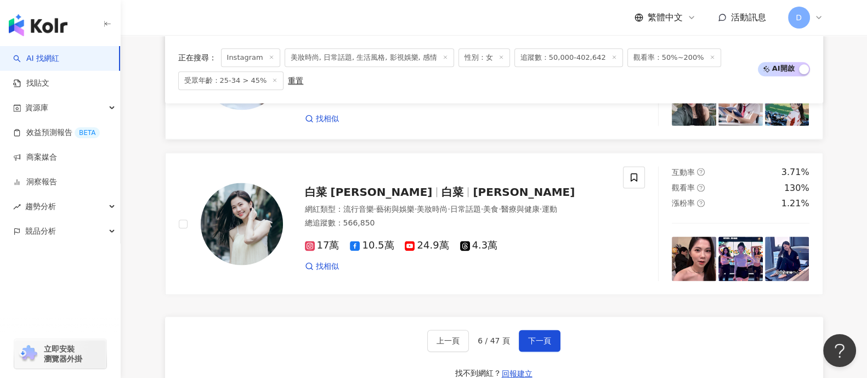
scroll to position [1868, 0]
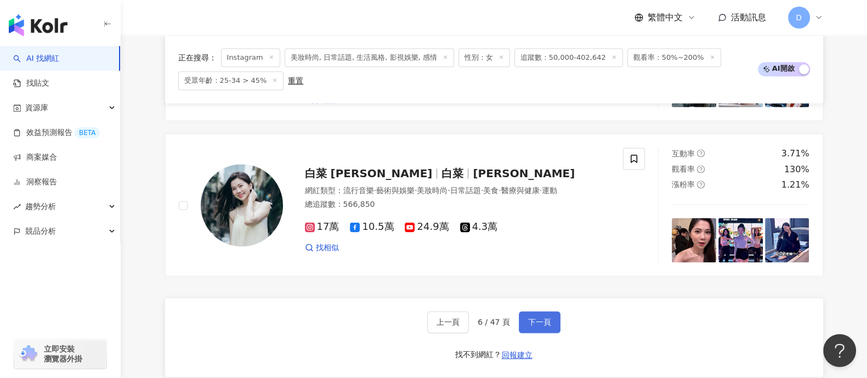
click at [543, 311] on button "下一頁" at bounding box center [540, 322] width 42 height 22
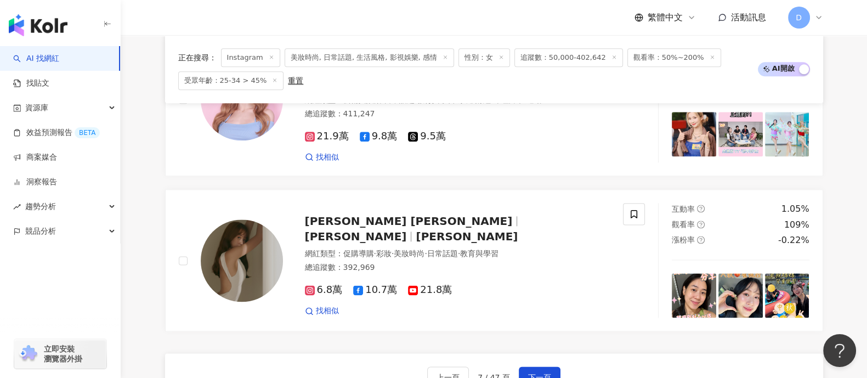
scroll to position [1925, 0]
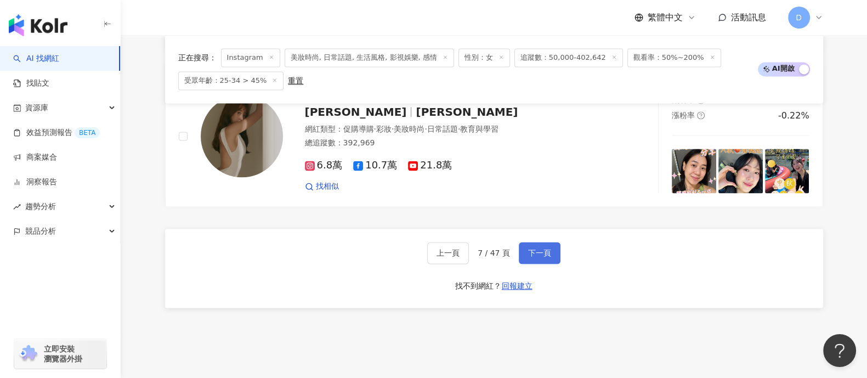
click at [546, 248] on span "下一頁" at bounding box center [539, 252] width 23 height 9
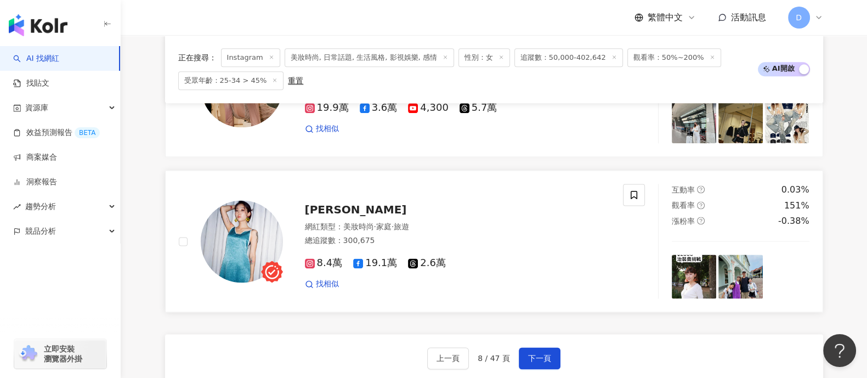
scroll to position [1850, 0]
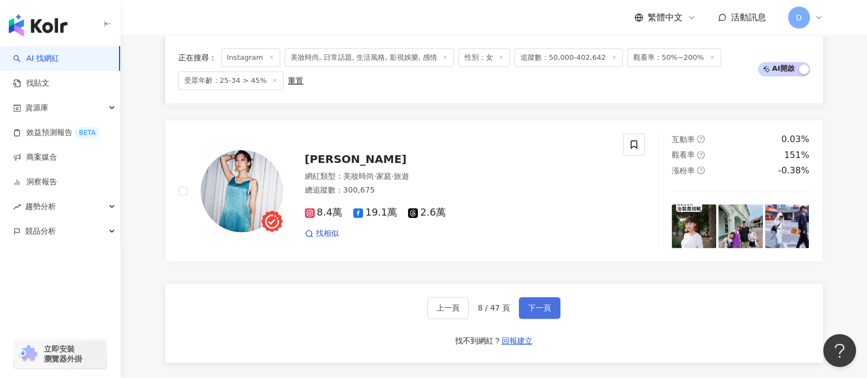
drag, startPoint x: 541, startPoint y: 302, endPoint x: 544, endPoint y: 294, distance: 7.6
click at [542, 303] on span "下一頁" at bounding box center [539, 307] width 23 height 9
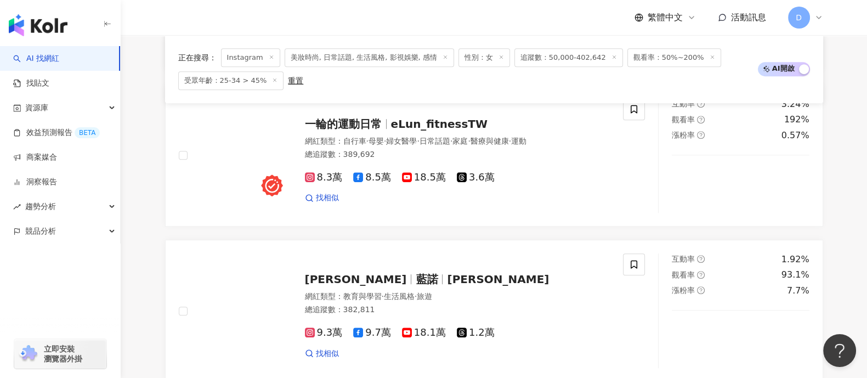
scroll to position [0, 0]
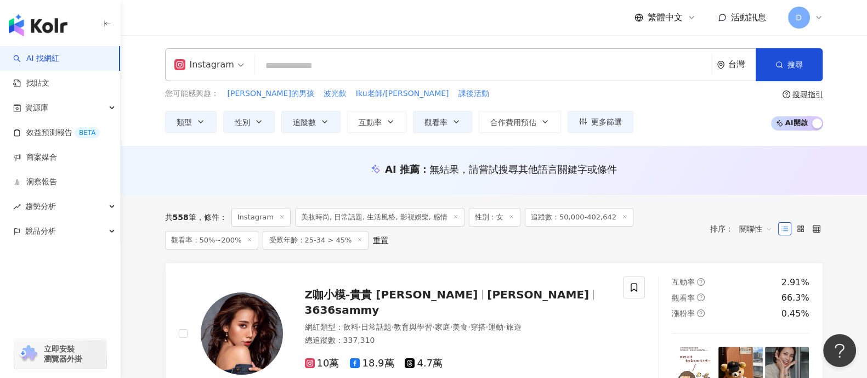
click at [373, 70] on input "search" at bounding box center [483, 65] width 448 height 21
paste input "********"
type input "********"
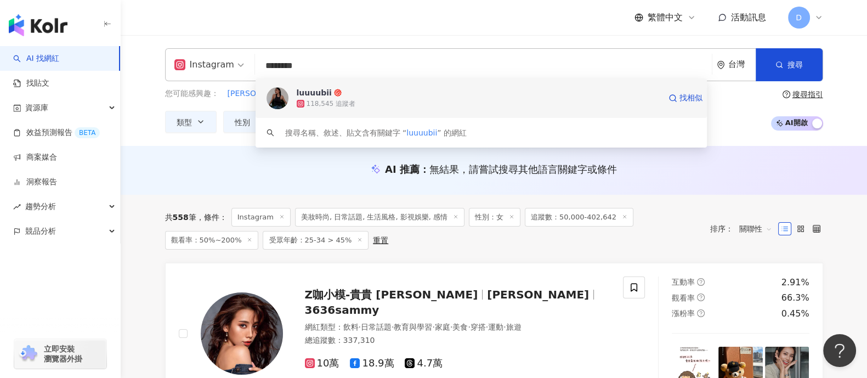
click at [377, 100] on div "118,545 追蹤者" at bounding box center [479, 103] width 364 height 11
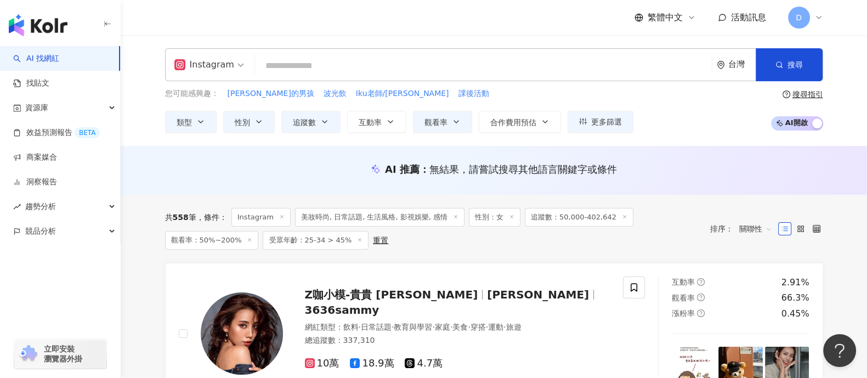
paste input "**********"
type input "**********"
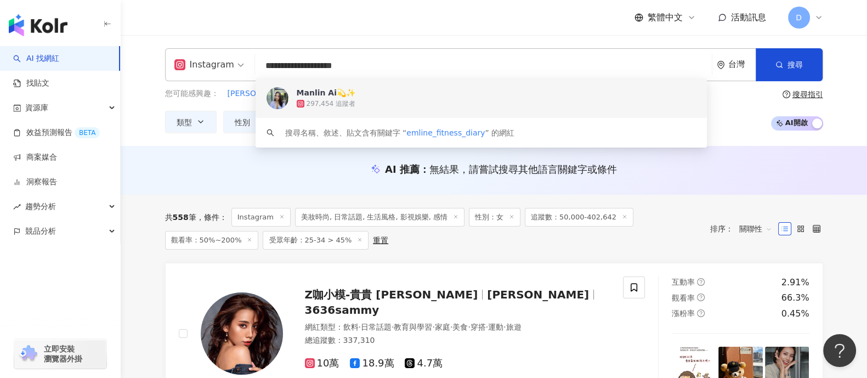
click at [366, 101] on div "297,454 追蹤者" at bounding box center [497, 103] width 400 height 11
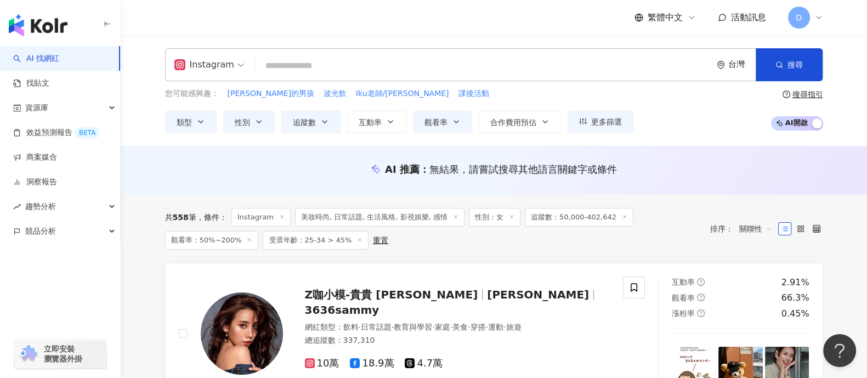
paste input "**********"
type input "**********"
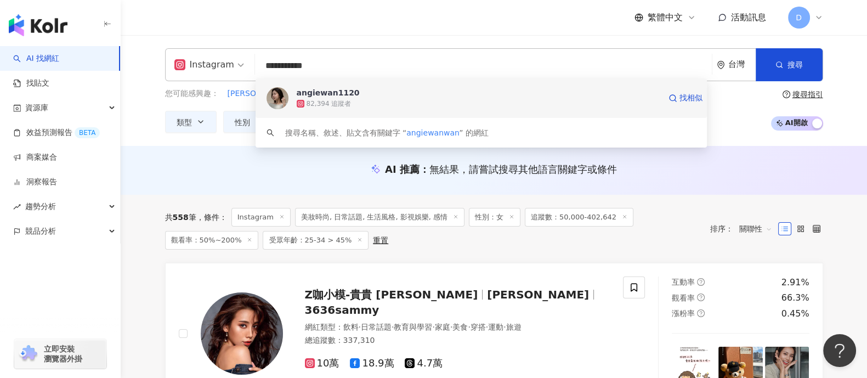
click at [325, 111] on div "angiewan1120 82,394 追蹤者 找相似" at bounding box center [482, 97] width 452 height 39
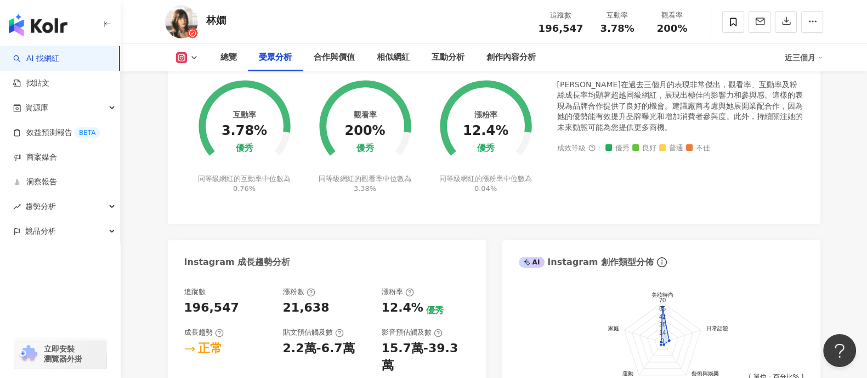
scroll to position [959, 0]
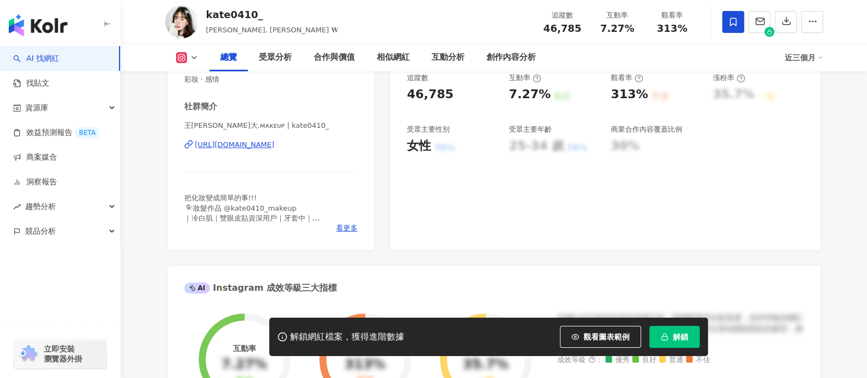
click at [666, 336] on icon "button" at bounding box center [665, 337] width 8 height 8
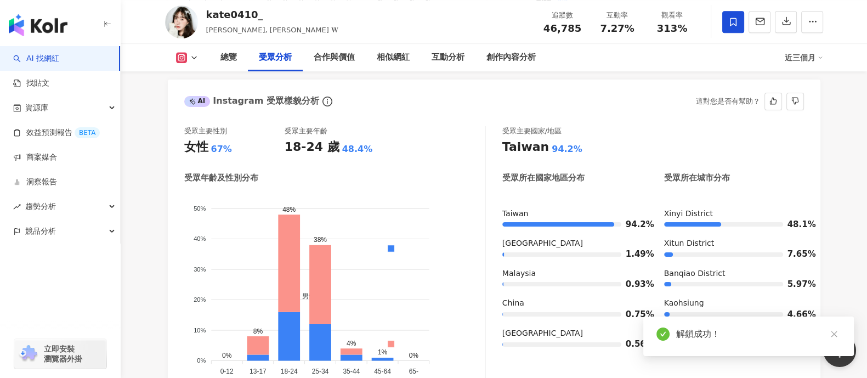
scroll to position [959, 0]
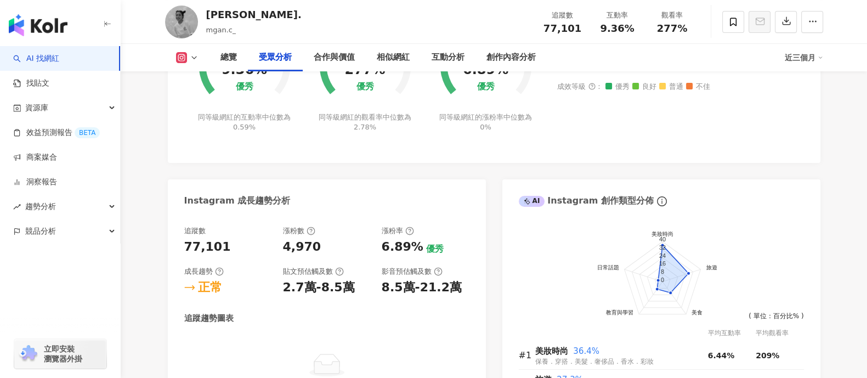
scroll to position [959, 0]
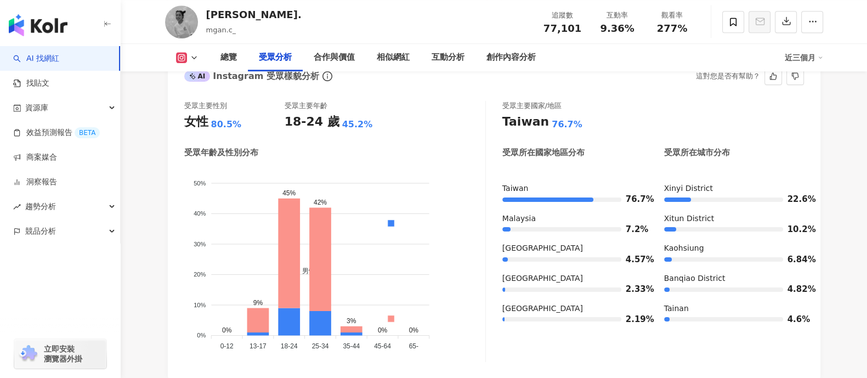
click at [315, 114] on div "18-24 歲" at bounding box center [312, 122] width 55 height 17
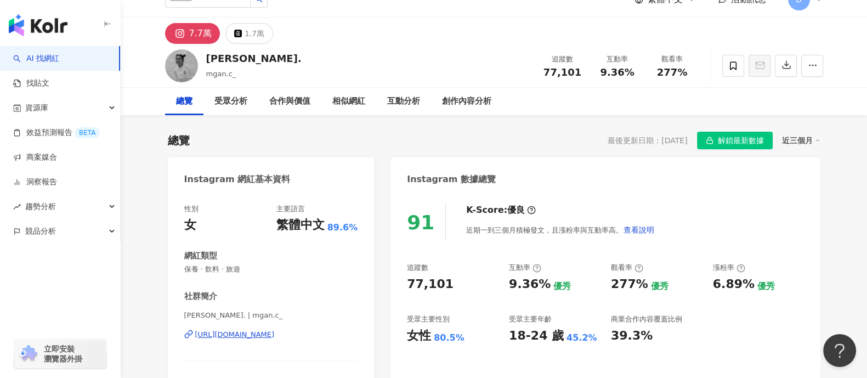
scroll to position [0, 0]
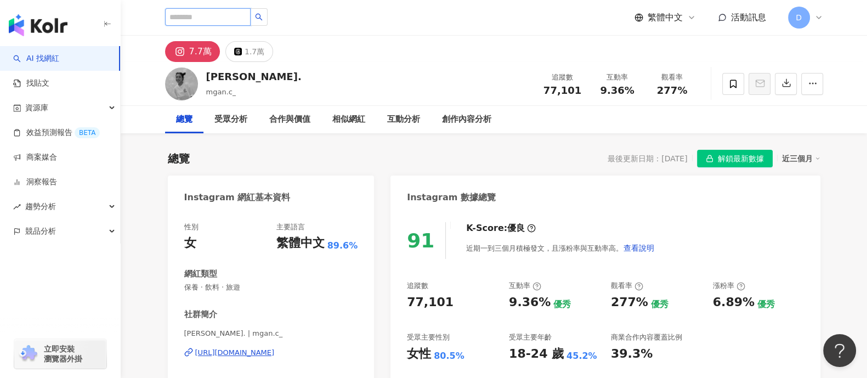
click at [240, 20] on input "search" at bounding box center [208, 17] width 86 height 18
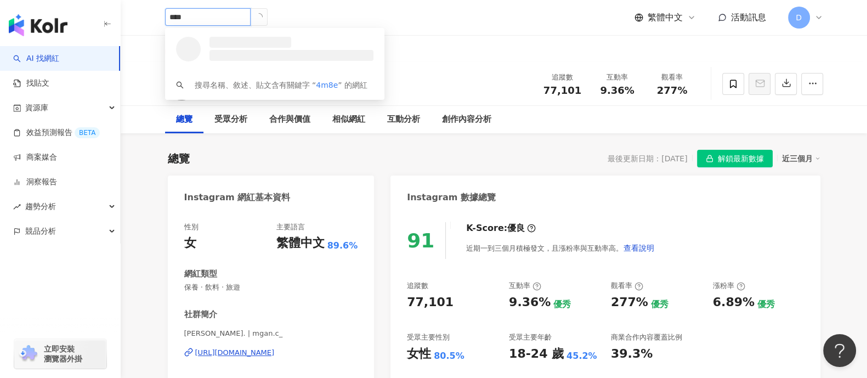
type input "*****"
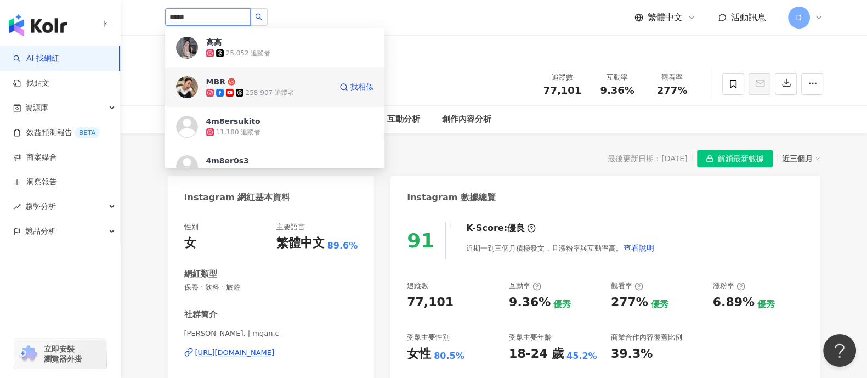
click at [270, 82] on span "MBR" at bounding box center [241, 81] width 71 height 11
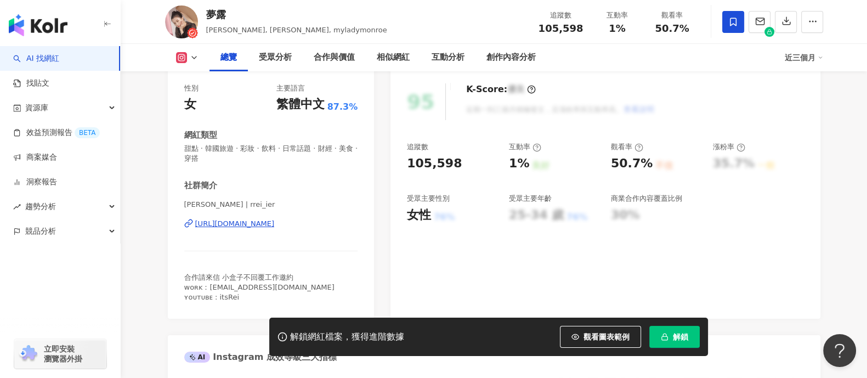
click at [259, 223] on div "https://www.instagram.com/rrei_ier/" at bounding box center [235, 224] width 80 height 10
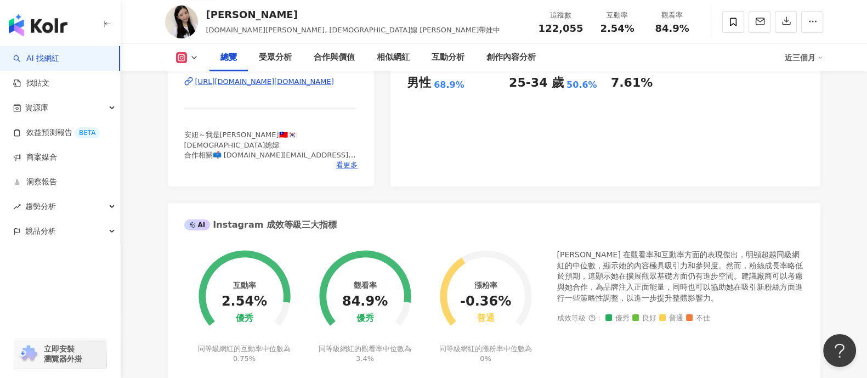
scroll to position [206, 0]
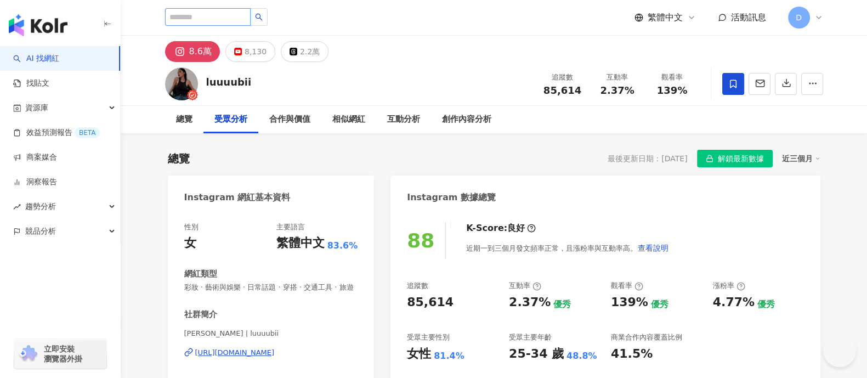
click at [198, 20] on input "search" at bounding box center [208, 17] width 86 height 18
paste input "********"
type input "********"
click at [198, 20] on input "********" at bounding box center [208, 17] width 86 height 18
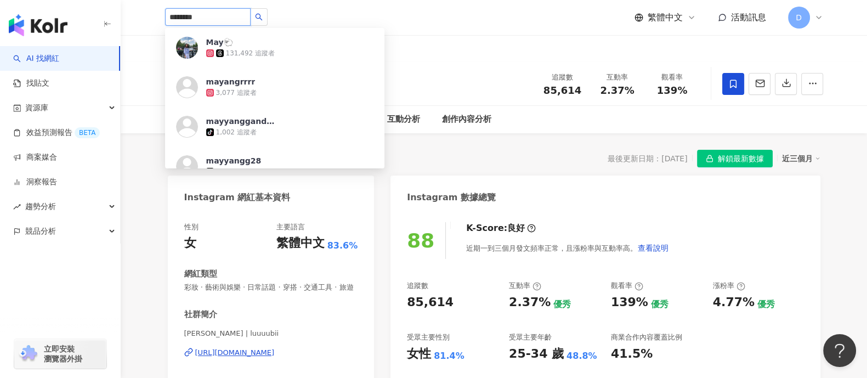
click at [233, 47] on span "May🐑" at bounding box center [241, 42] width 71 height 11
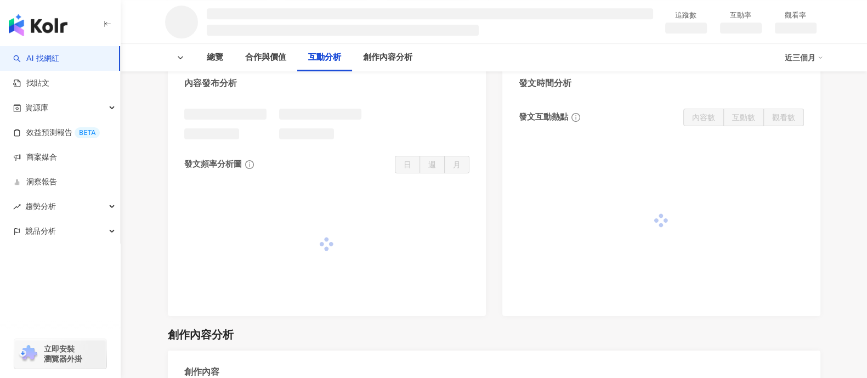
scroll to position [1028, 0]
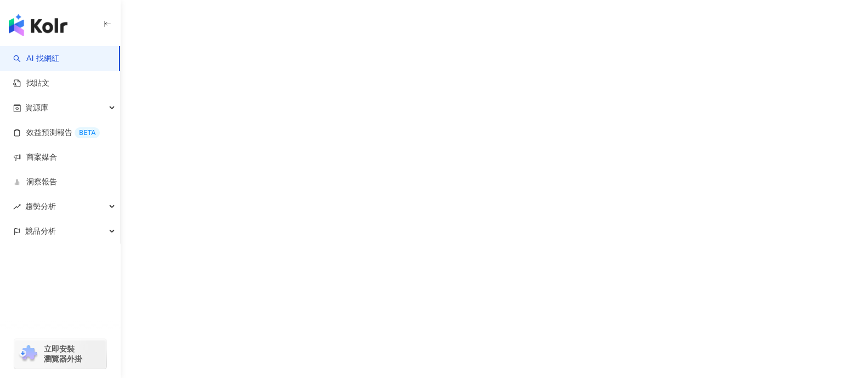
scroll to position [2, 0]
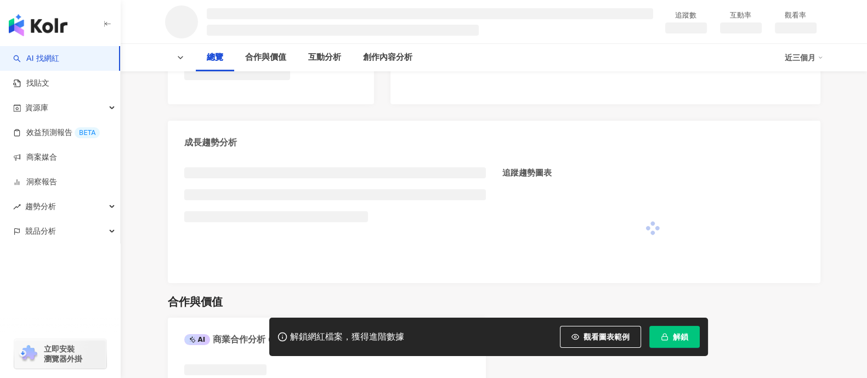
scroll to position [376, 0]
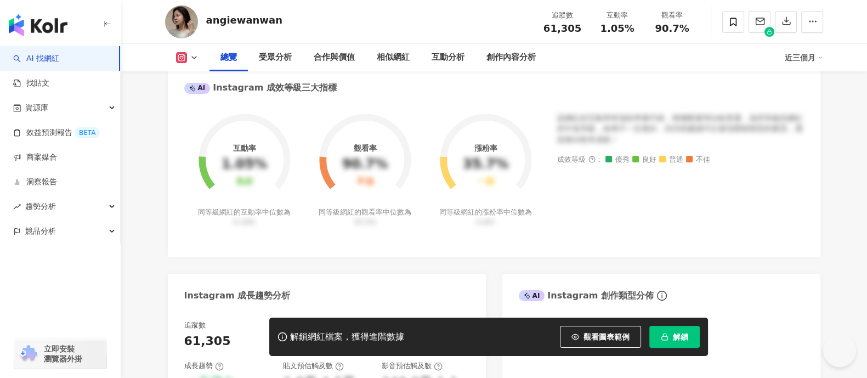
click at [685, 340] on span "解鎖" at bounding box center [680, 336] width 15 height 9
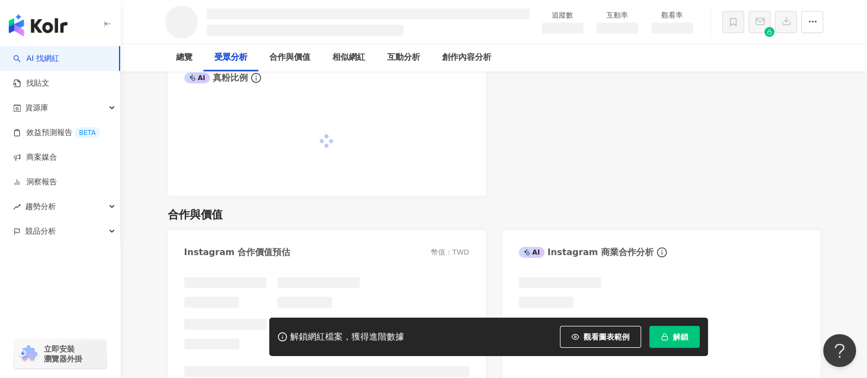
scroll to position [859, 0]
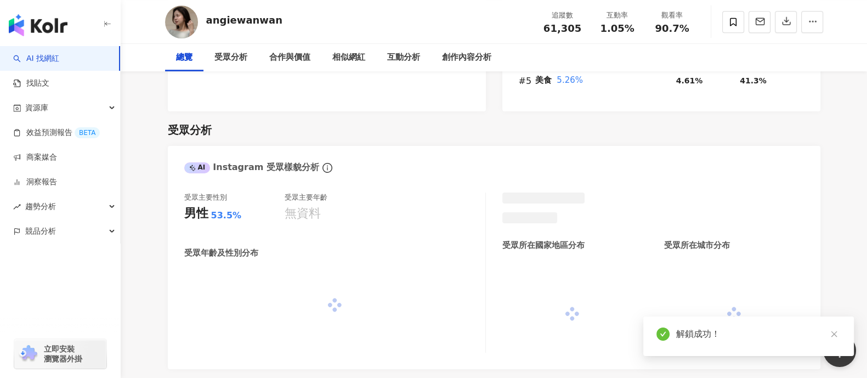
scroll to position [932, 0]
